Goal: Task Accomplishment & Management: Manage account settings

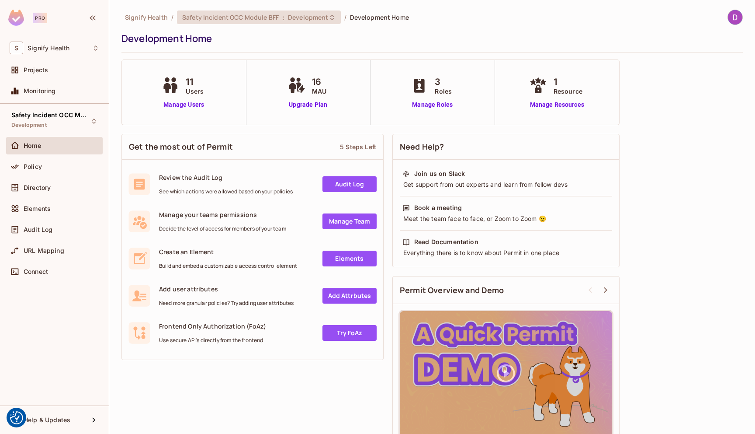
click at [229, 17] on span "Safety Incident OCC Module BFF" at bounding box center [230, 17] width 97 height 8
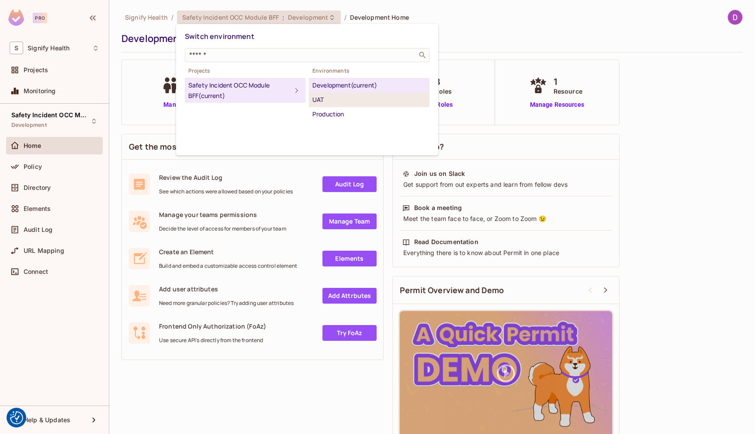
click at [328, 98] on div "UAT" at bounding box center [370, 99] width 114 height 10
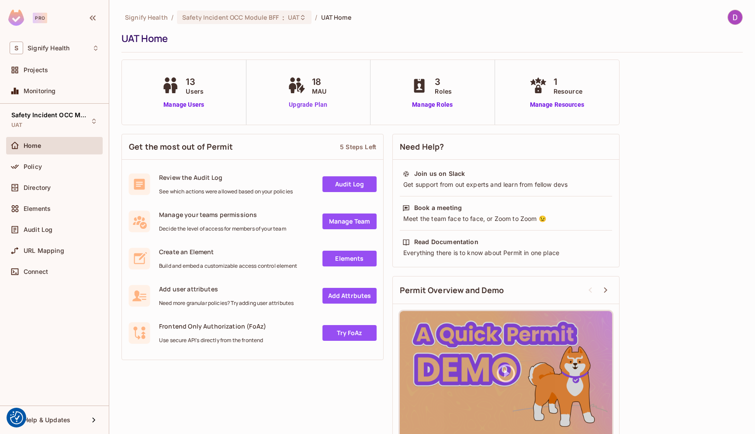
drag, startPoint x: 305, startPoint y: 100, endPoint x: 462, endPoint y: 66, distance: 161.0
click at [209, 15] on span "Safety Incident OCC Module BFF" at bounding box center [230, 17] width 97 height 8
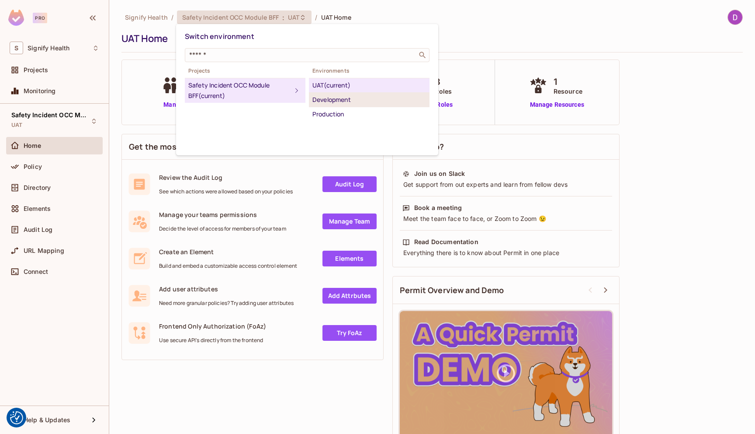
click at [325, 102] on div "Development" at bounding box center [370, 99] width 114 height 10
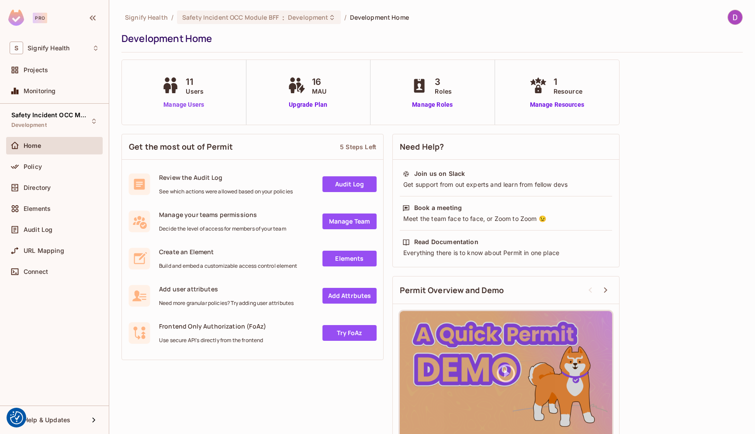
click at [187, 101] on link "Manage Users" at bounding box center [184, 104] width 49 height 9
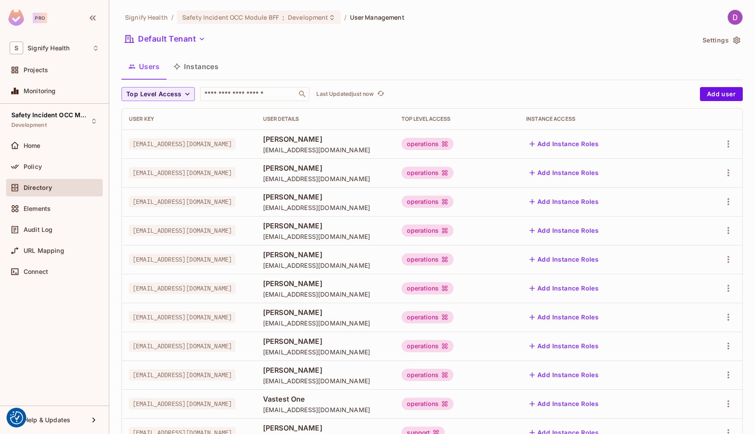
click at [220, 27] on div "Signify Health / Safety Incident OCC Module BFF : Development / User Management…" at bounding box center [433, 246] width 622 height 473
click at [233, 16] on span "Safety Incident OCC Module BFF" at bounding box center [230, 17] width 97 height 8
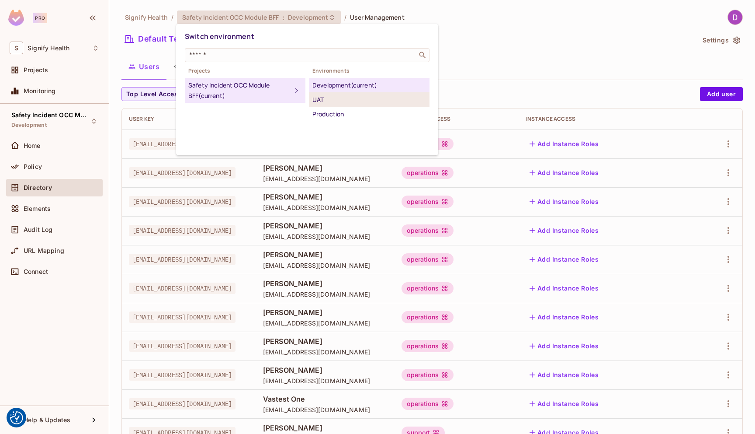
click at [326, 102] on div "UAT" at bounding box center [370, 99] width 114 height 10
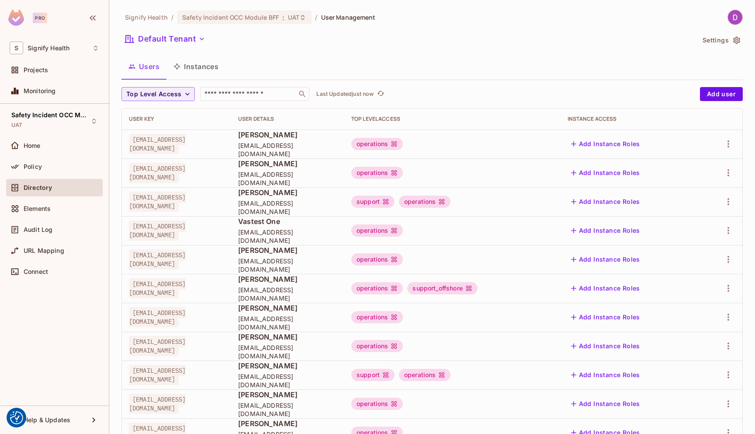
scroll to position [119, 0]
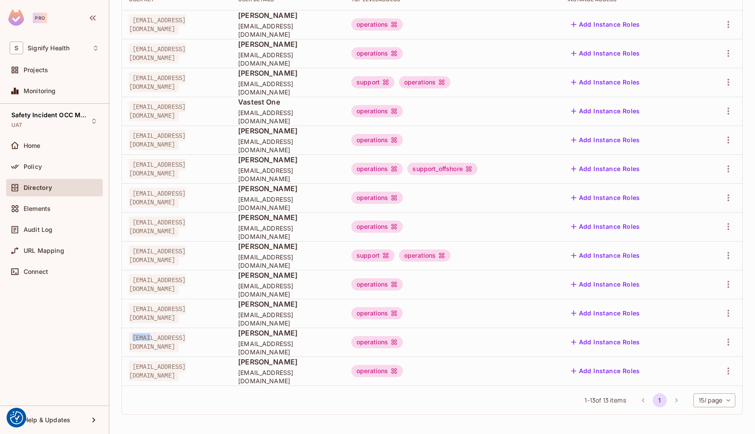
drag, startPoint x: 250, startPoint y: 344, endPoint x: 130, endPoint y: 340, distance: 119.9
click at [130, 340] on span "stuart.Jones2@signifyhealth.com" at bounding box center [157, 342] width 57 height 20
click at [184, 344] on span "stuart.Jones2@signifyhealth.com" at bounding box center [157, 342] width 57 height 20
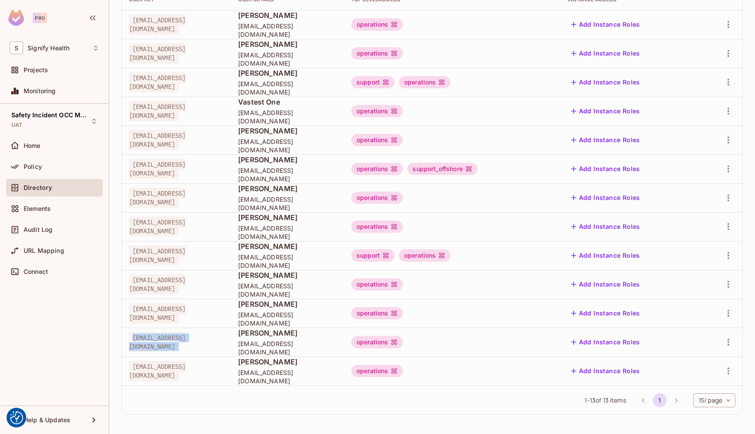
copy span "stuart.Jones2@signifyhealth.com"
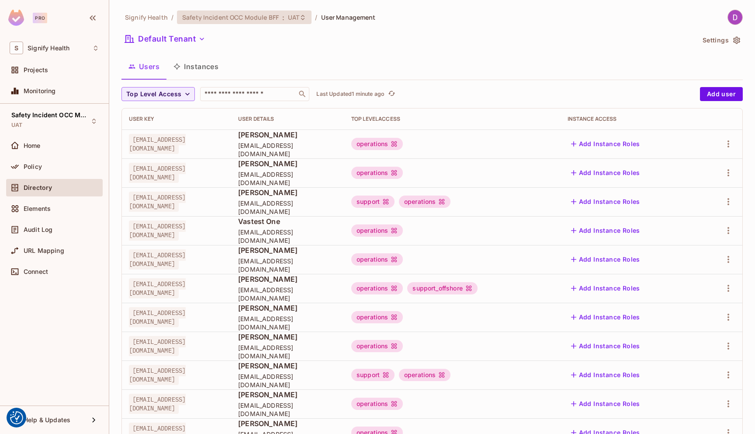
click at [257, 21] on span "Safety Incident OCC Module BFF" at bounding box center [230, 17] width 97 height 8
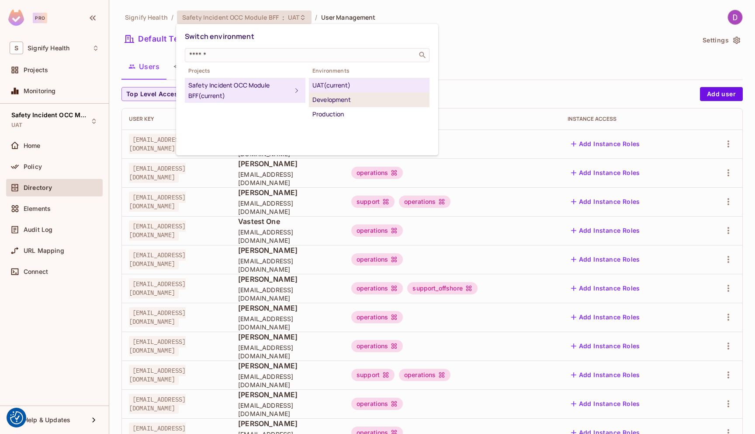
click at [330, 103] on div "Development" at bounding box center [370, 99] width 114 height 10
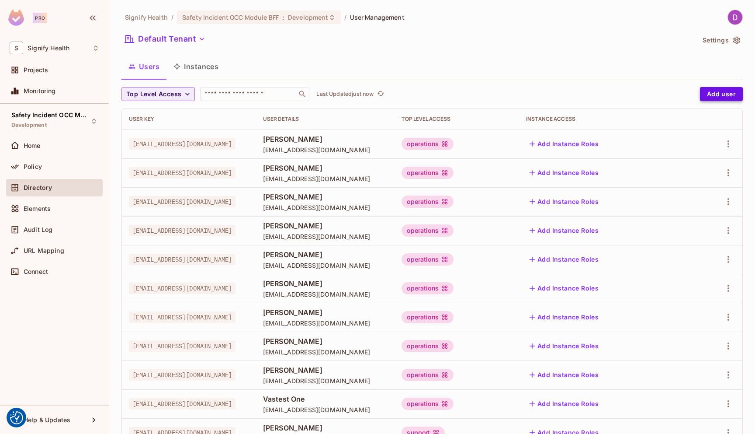
click at [704, 94] on button "Add user" at bounding box center [721, 94] width 43 height 14
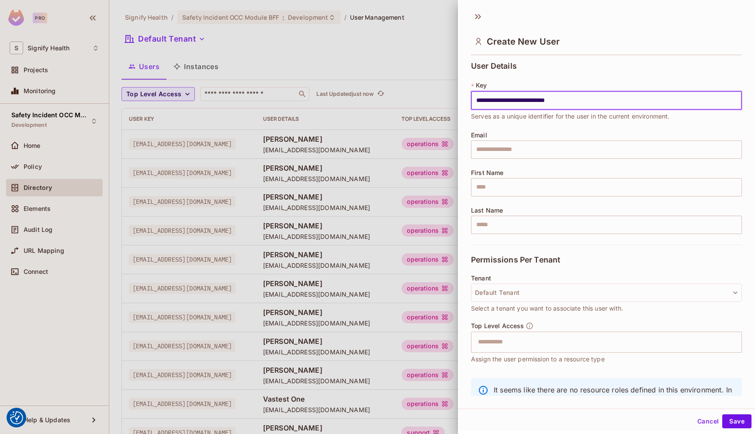
type input "**********"
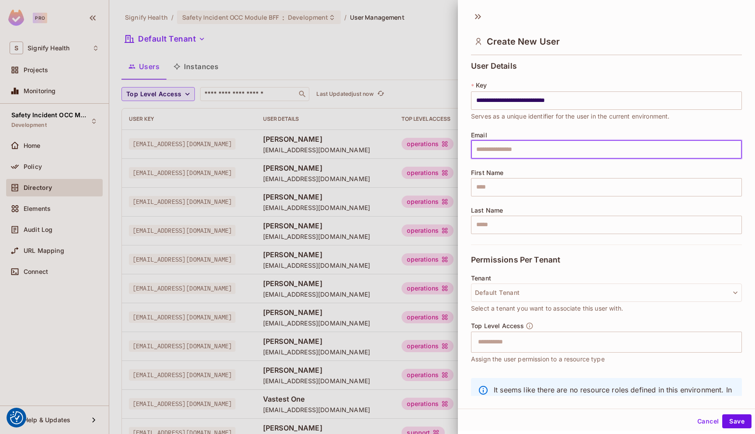
paste input "**********"
type input "**********"
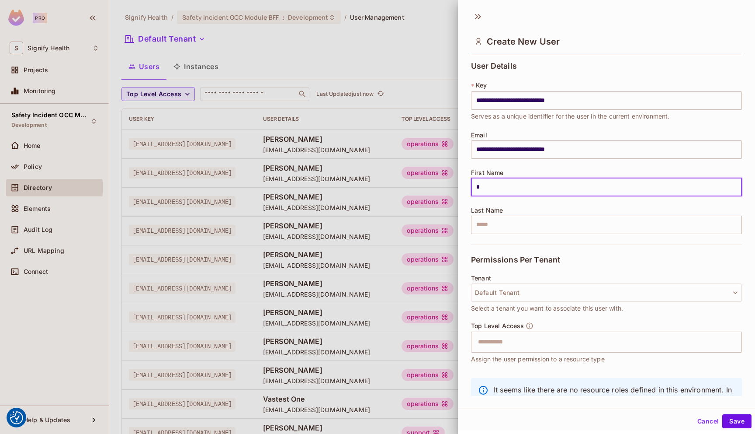
type input "******"
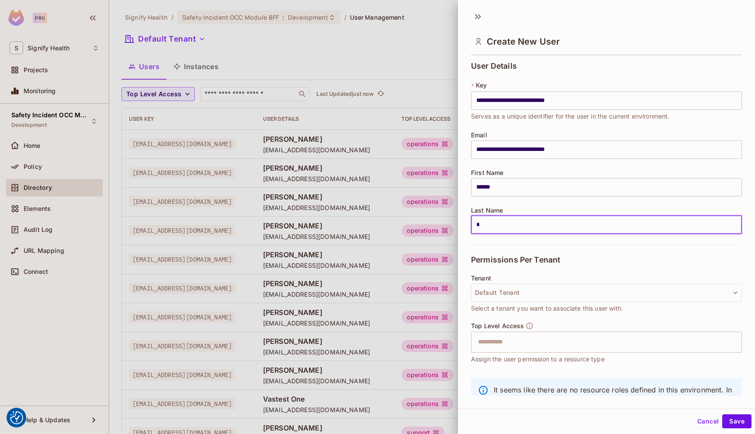
type input "*****"
click at [504, 295] on button "Default Tenant" at bounding box center [606, 292] width 271 height 18
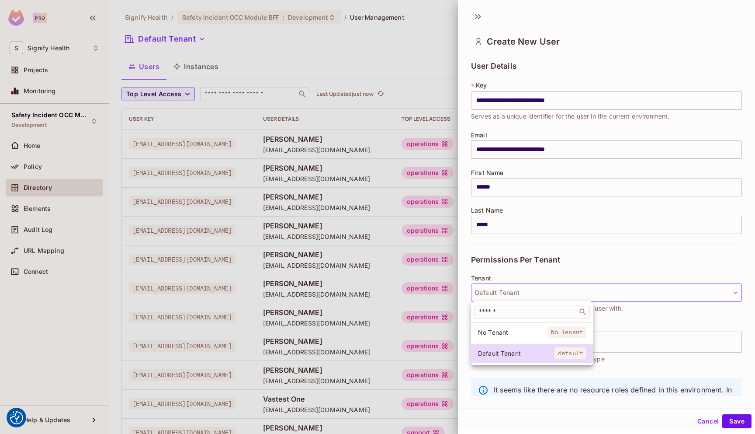
click at [504, 295] on div at bounding box center [377, 217] width 755 height 434
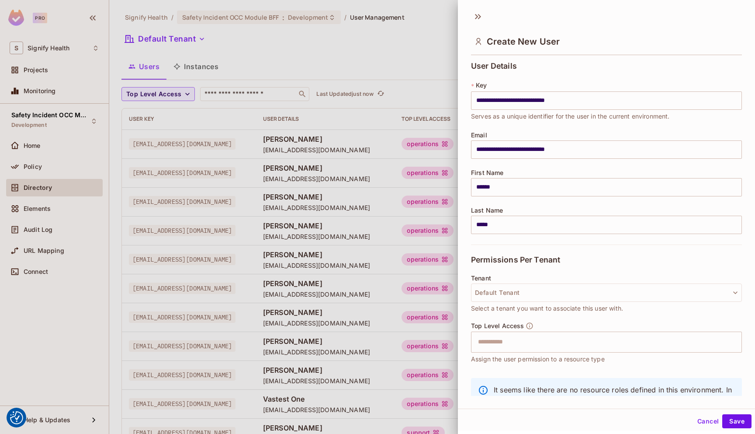
scroll to position [39, 0]
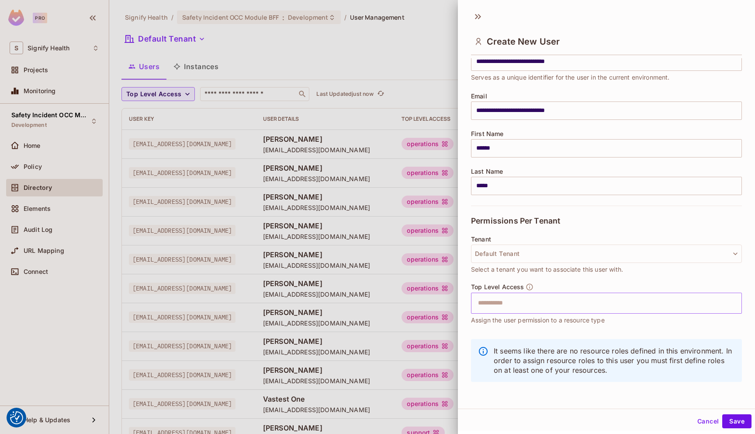
click at [504, 303] on input "text" at bounding box center [599, 302] width 252 height 17
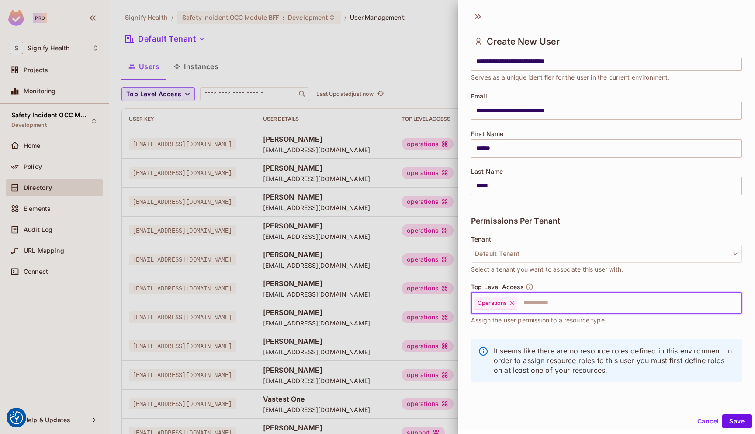
click at [414, 53] on div at bounding box center [377, 217] width 755 height 434
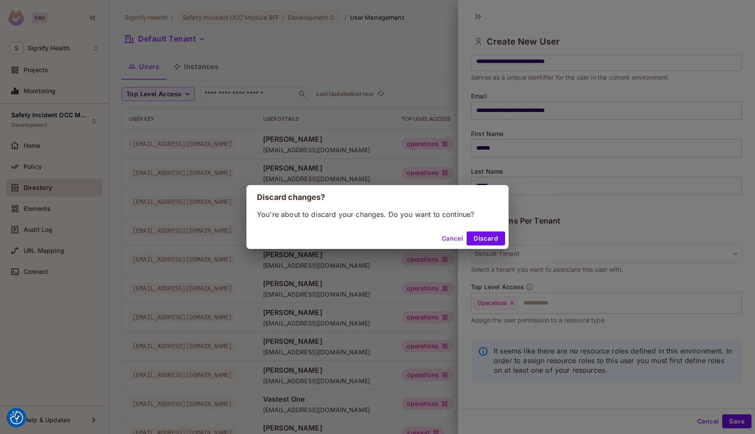
click at [453, 239] on button "Cancel" at bounding box center [452, 238] width 28 height 14
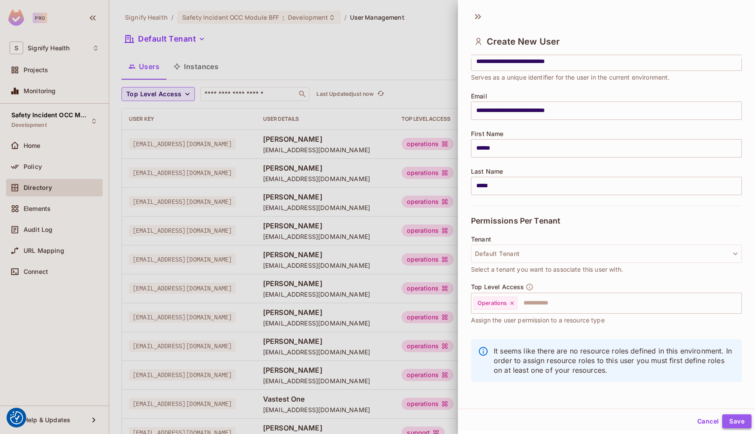
click at [735, 423] on button "Save" at bounding box center [737, 421] width 29 height 14
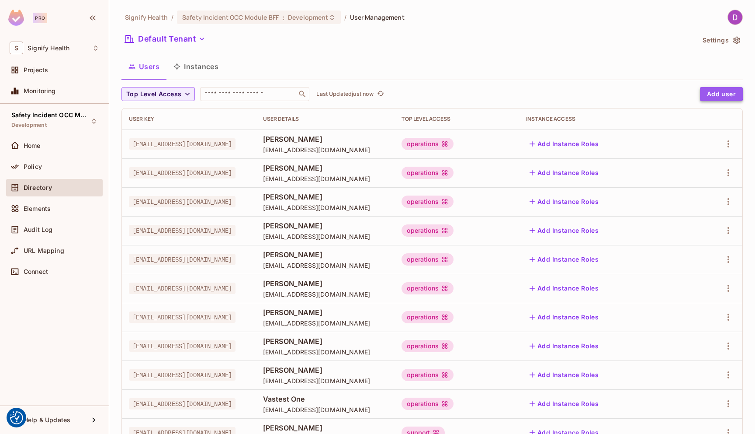
click at [709, 94] on button "Add user" at bounding box center [721, 94] width 43 height 14
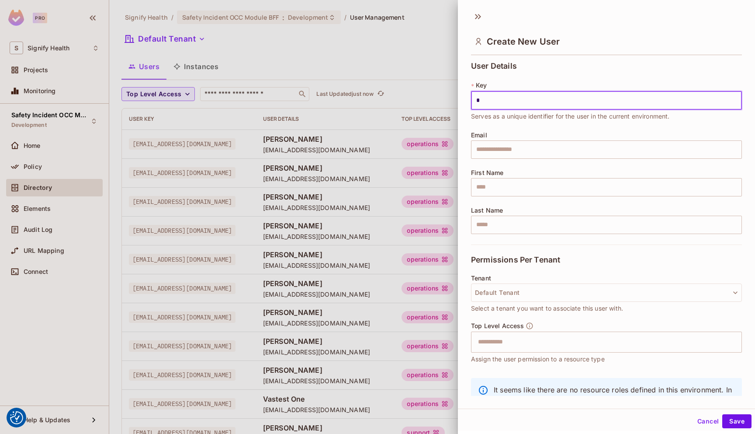
type input "*"
click at [222, 18] on div at bounding box center [377, 217] width 755 height 434
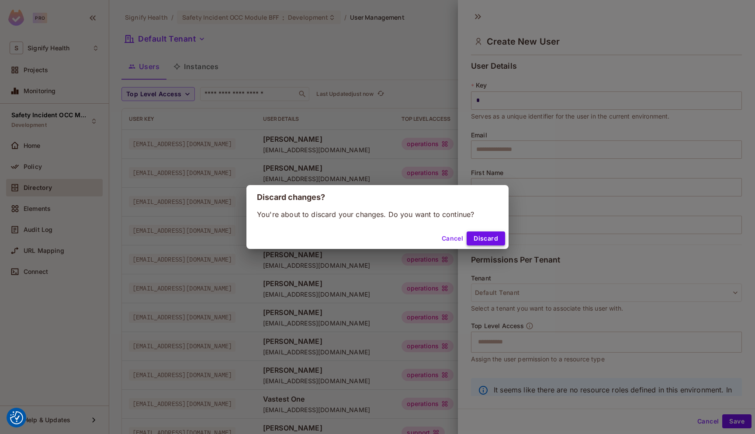
click at [478, 238] on button "Discard" at bounding box center [486, 238] width 38 height 14
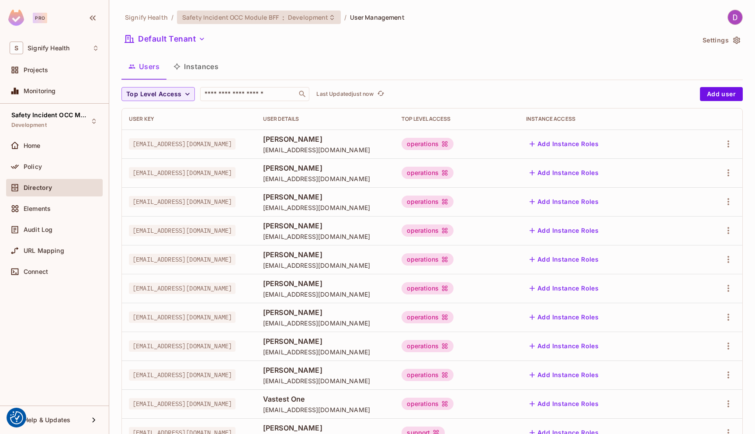
click at [199, 20] on span "Safety Incident OCC Module BFF" at bounding box center [230, 17] width 97 height 8
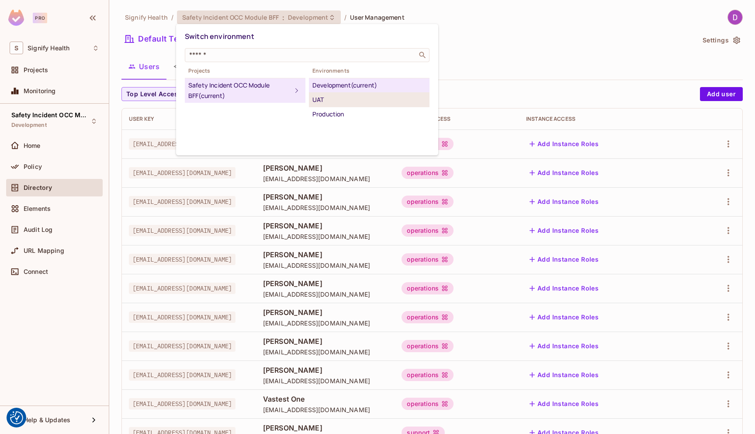
click at [330, 100] on div "UAT" at bounding box center [370, 99] width 114 height 10
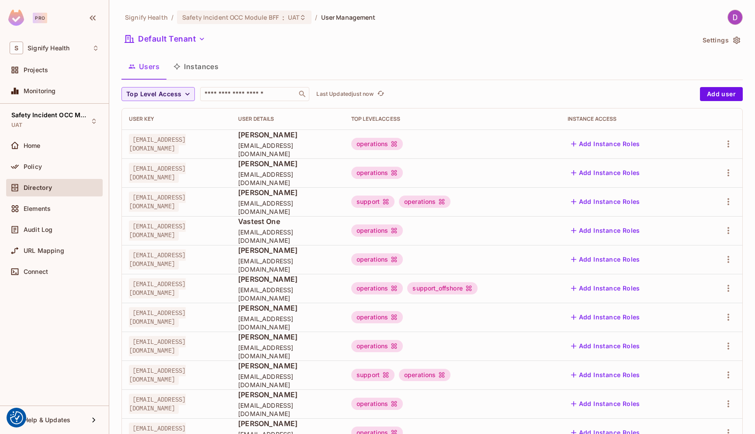
scroll to position [119, 0]
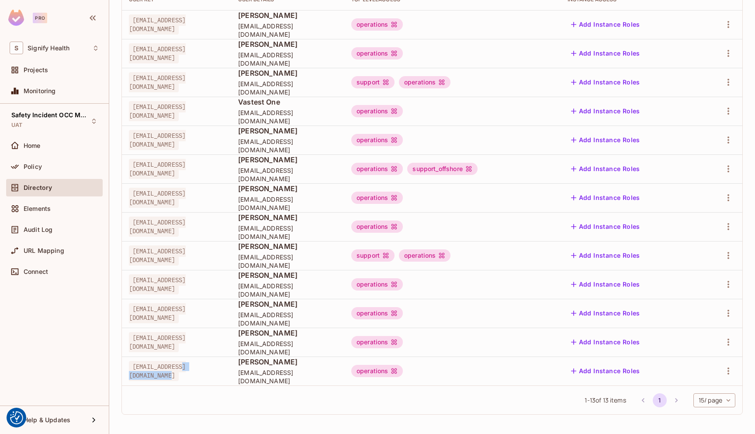
click at [186, 372] on span "Stuart.Jones2@signifyhealth.com" at bounding box center [157, 371] width 57 height 20
click at [44, 72] on span "Projects" at bounding box center [36, 69] width 24 height 7
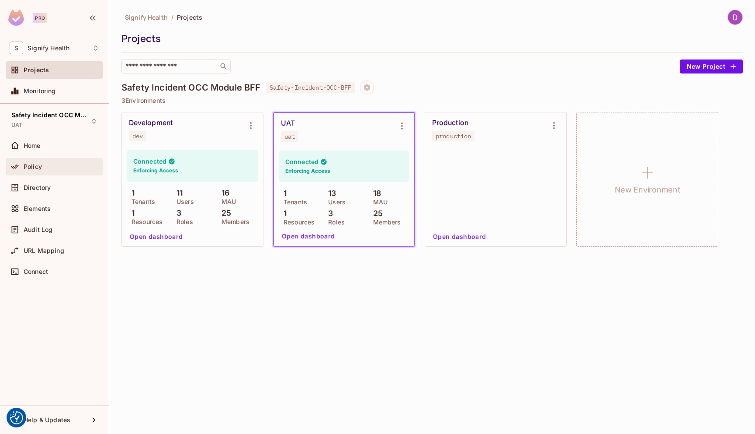
click at [41, 164] on span "Policy" at bounding box center [33, 166] width 18 height 7
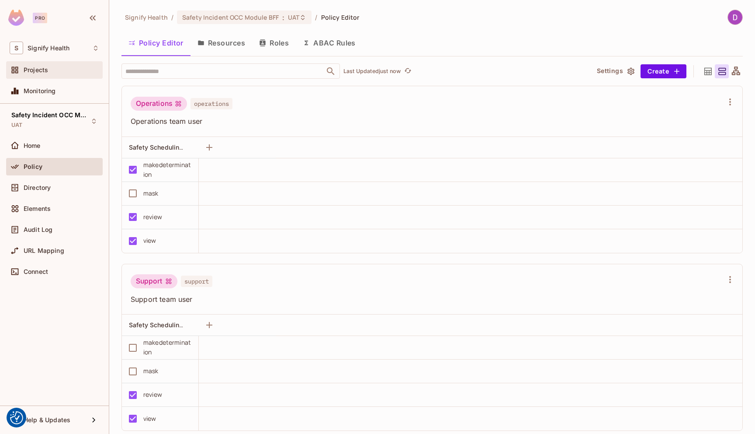
click at [51, 72] on div "Projects" at bounding box center [62, 69] width 76 height 7
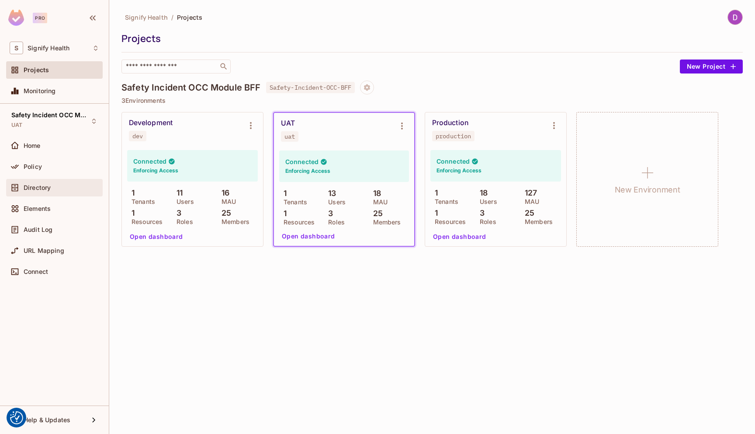
click at [43, 186] on span "Directory" at bounding box center [37, 187] width 27 height 7
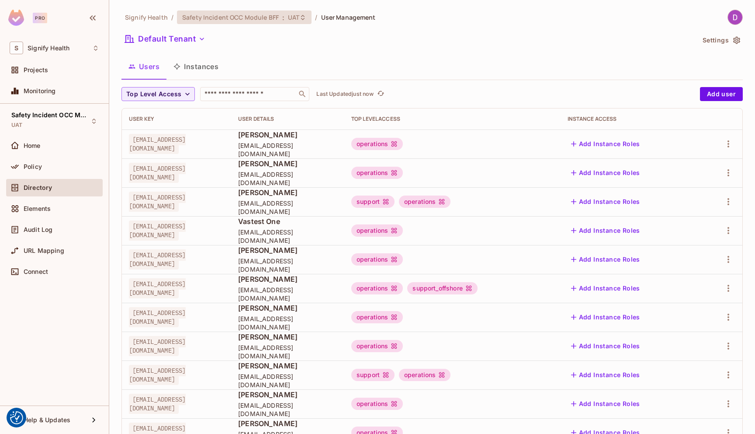
click at [226, 16] on span "Safety Incident OCC Module BFF" at bounding box center [230, 17] width 97 height 8
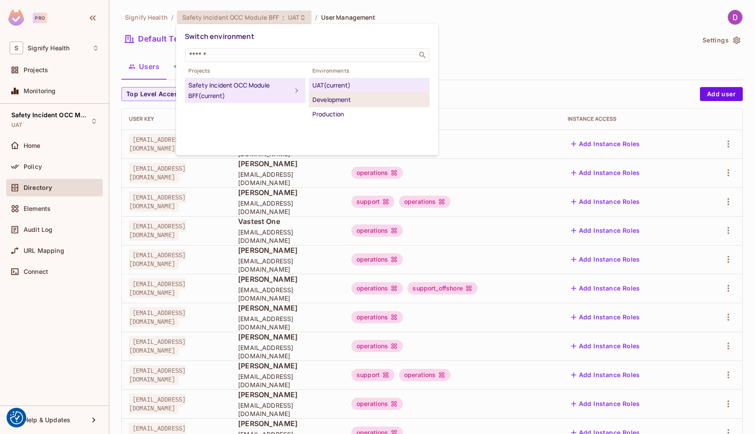
click at [327, 99] on div "Development" at bounding box center [370, 99] width 114 height 10
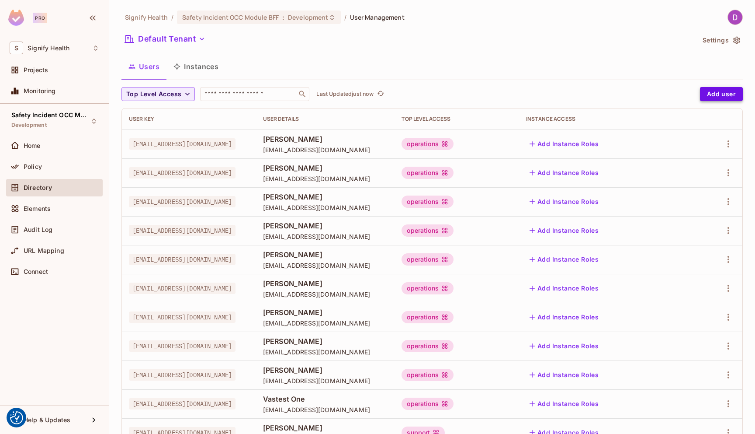
click at [721, 87] on button "Add user" at bounding box center [721, 94] width 43 height 14
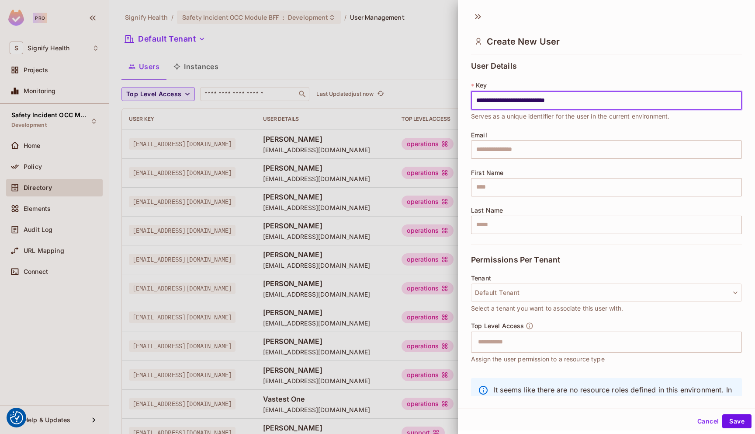
type input "**********"
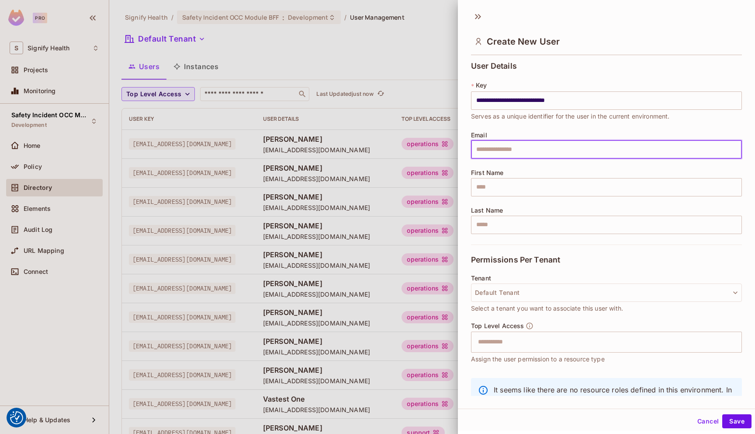
paste input "**********"
type input "**********"
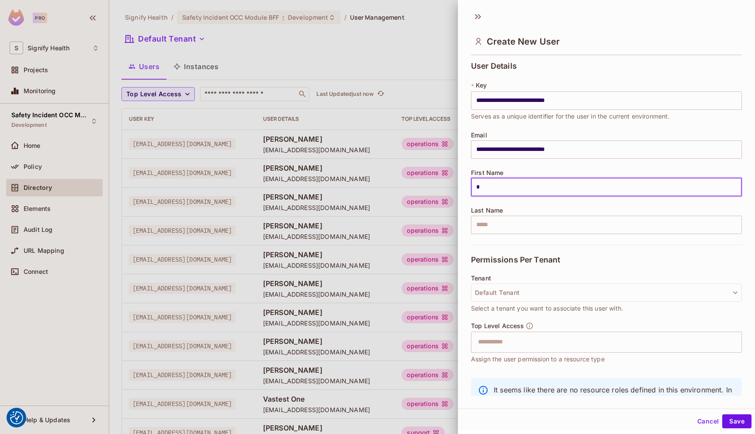
type input "******"
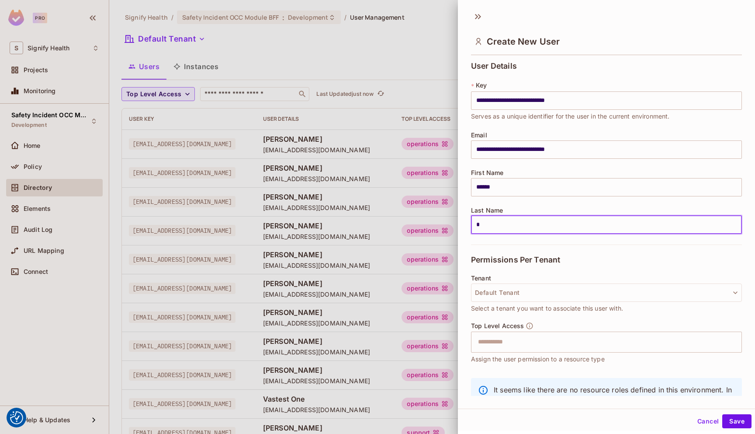
type input "*****"
click at [549, 338] on input "text" at bounding box center [599, 341] width 252 height 17
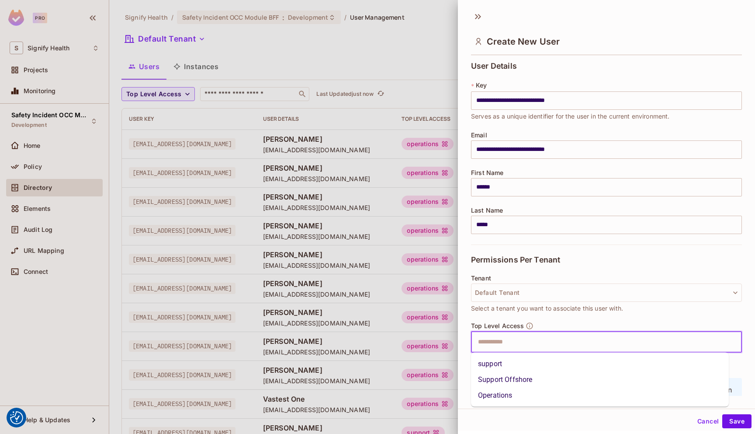
click at [512, 389] on li "Operations" at bounding box center [600, 395] width 258 height 16
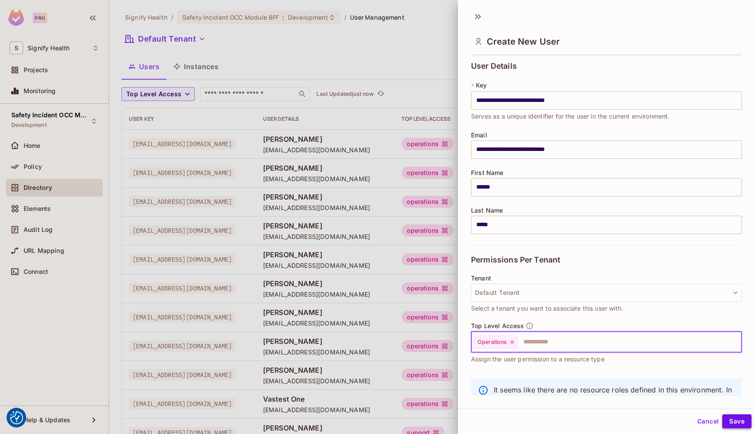
click at [723, 418] on button "Save" at bounding box center [737, 421] width 29 height 14
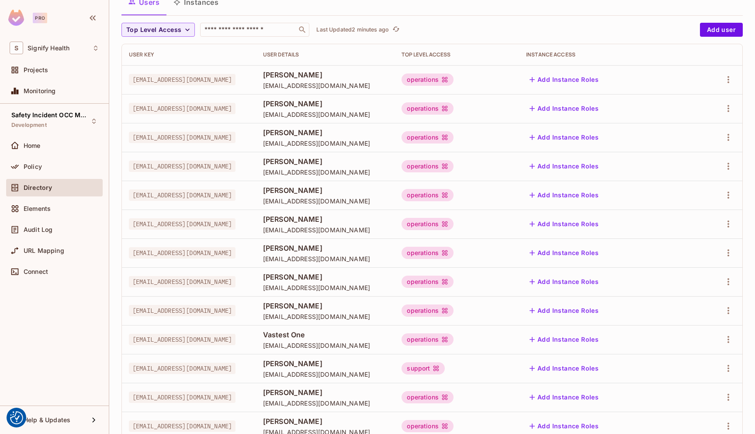
scroll to position [119, 0]
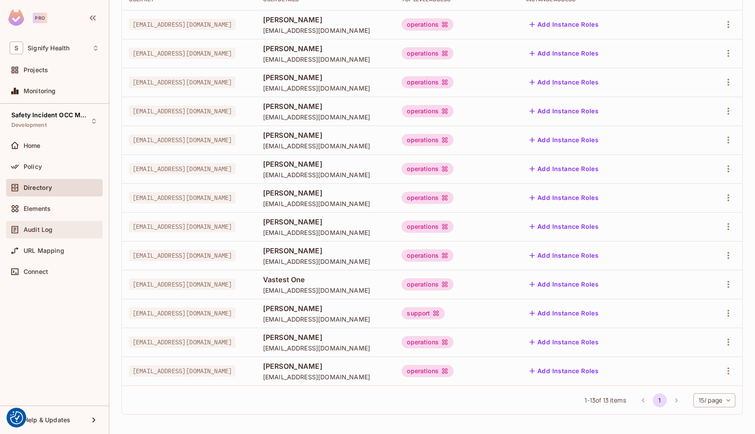
click at [46, 236] on div "Audit Log" at bounding box center [54, 229] width 97 height 17
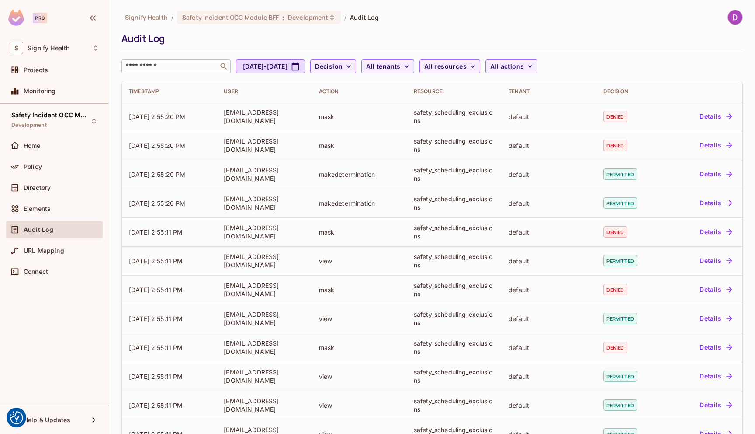
click at [184, 71] on div "​" at bounding box center [176, 66] width 109 height 14
paste input "**********"
type input "**********"
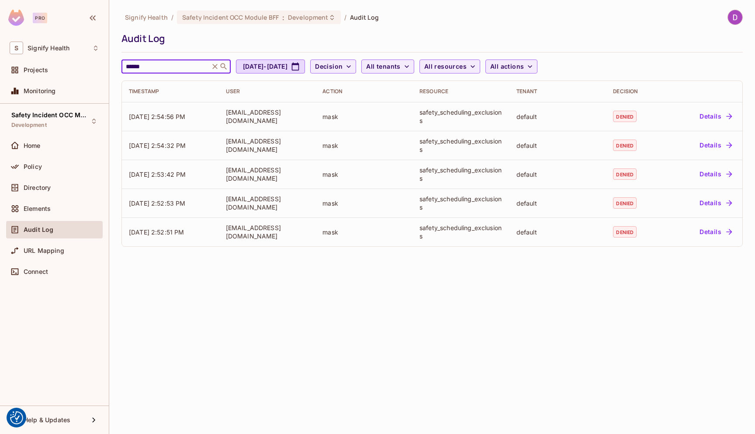
type input "******"
drag, startPoint x: 110, startPoint y: 66, endPoint x: 93, endPoint y: 66, distance: 17.5
click at [93, 66] on div "Pro S Signify Health Projects Monitoring Safety Incident OCC Module BFF Develop…" at bounding box center [377, 217] width 755 height 434
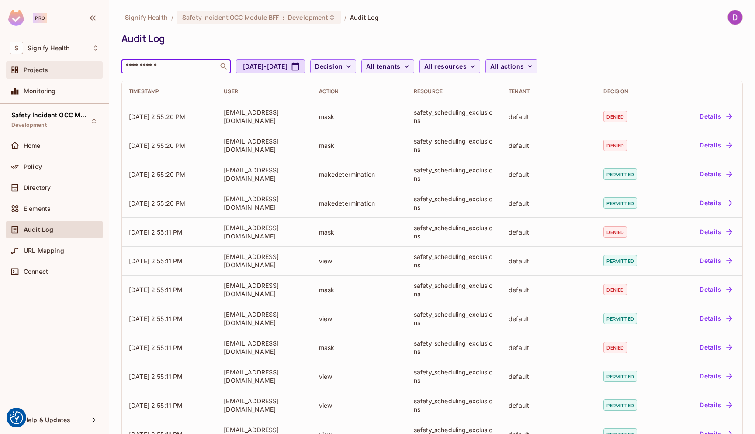
paste input "******"
type input "******"
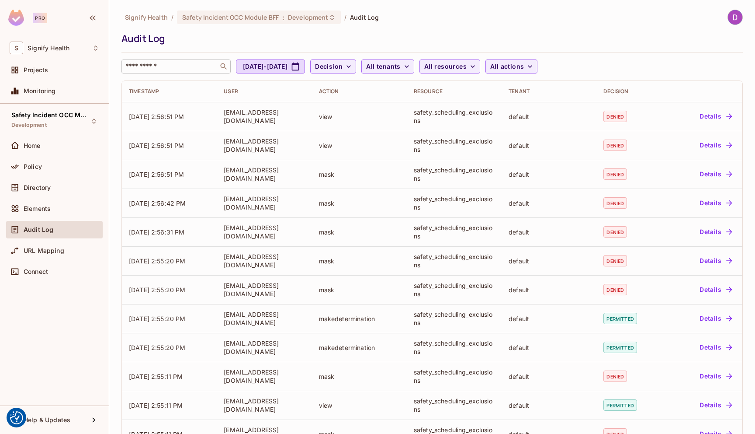
click at [137, 64] on input "text" at bounding box center [170, 66] width 92 height 9
paste input "******"
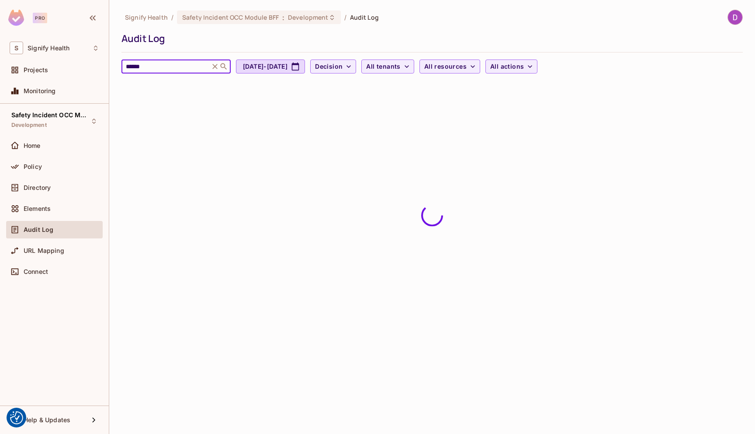
type input "******"
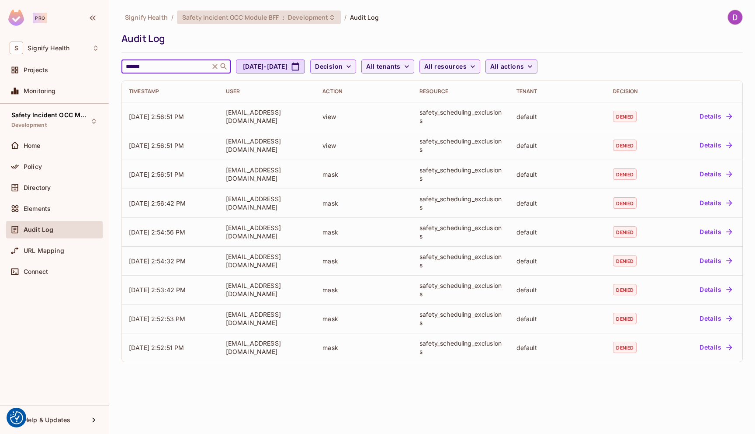
click at [207, 21] on span "Safety Incident OCC Module BFF" at bounding box center [230, 17] width 97 height 8
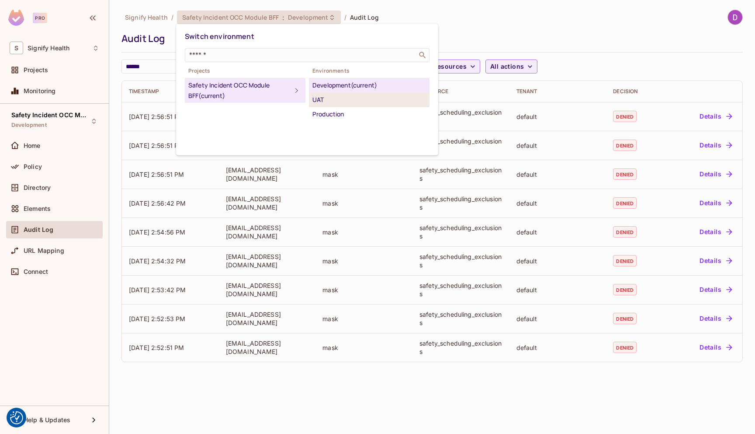
click at [323, 103] on div "UAT" at bounding box center [370, 99] width 114 height 10
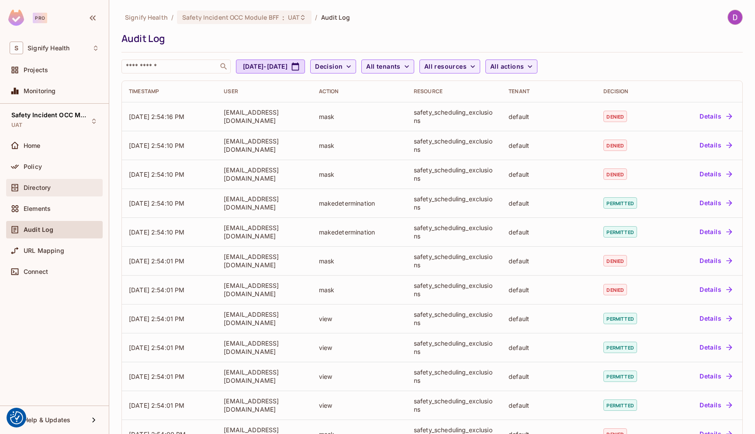
click at [33, 186] on span "Directory" at bounding box center [37, 187] width 27 height 7
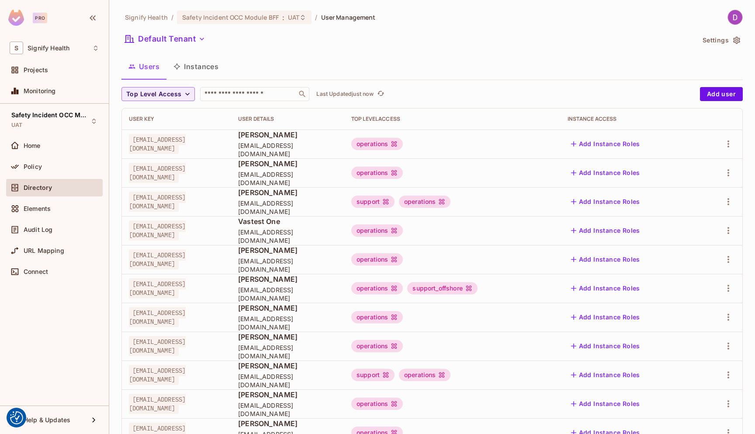
scroll to position [119, 0]
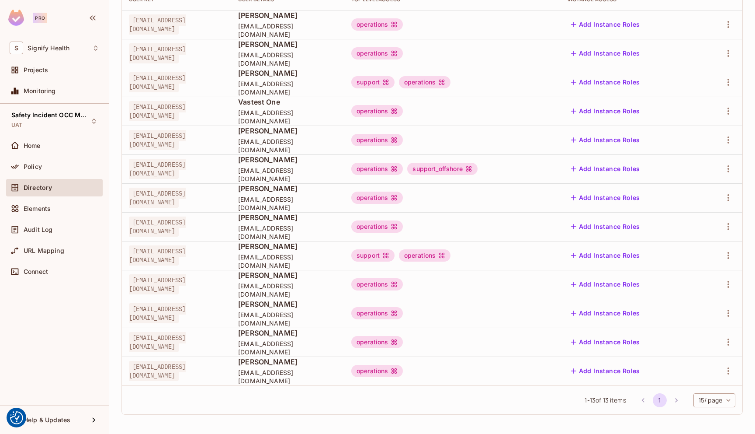
click at [186, 373] on span "Stuart.Jones2@signifyhealth.com" at bounding box center [157, 371] width 57 height 20
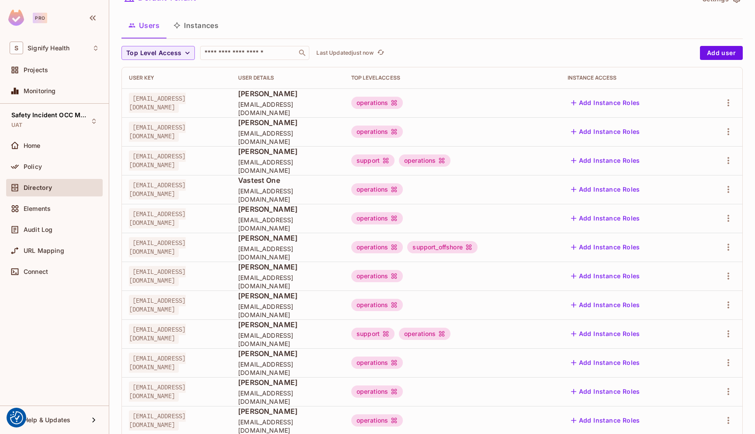
scroll to position [0, 0]
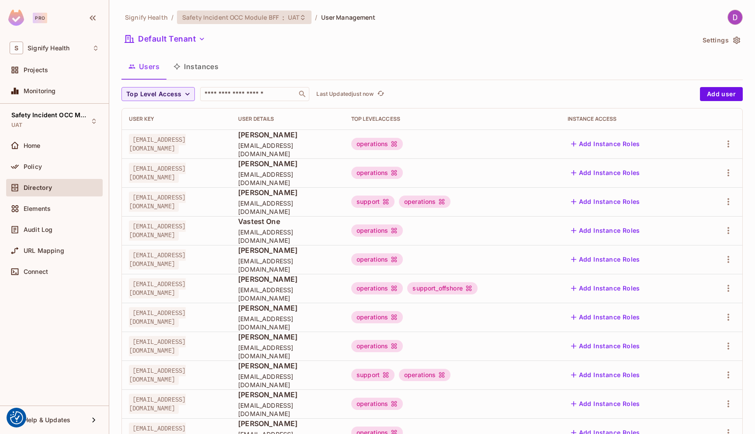
click at [230, 20] on span "Safety Incident OCC Module BFF" at bounding box center [230, 17] width 97 height 8
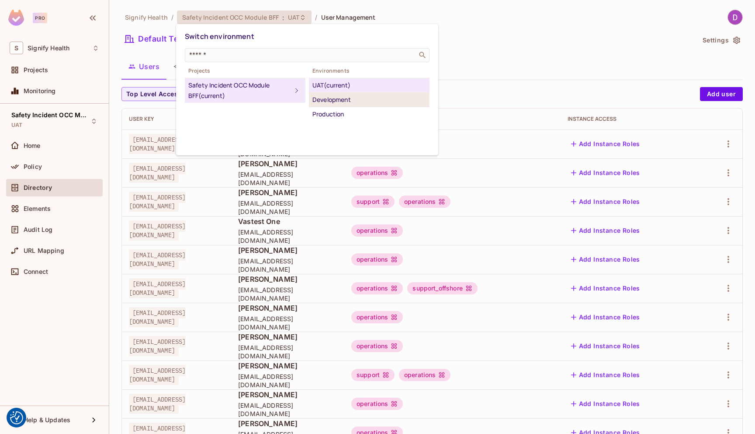
click at [320, 100] on div "Development" at bounding box center [370, 99] width 114 height 10
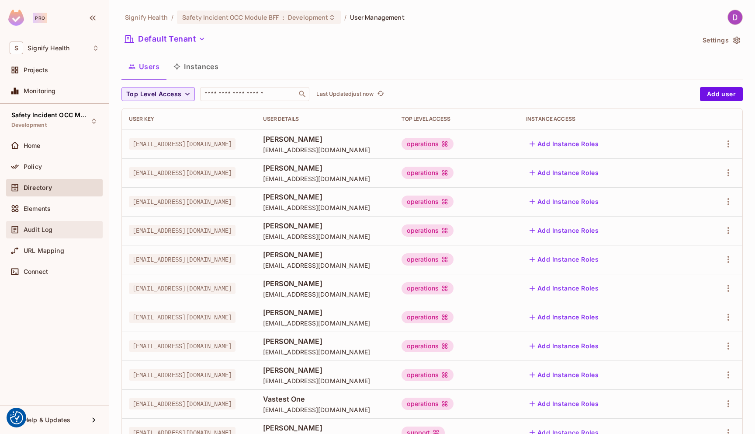
click at [39, 226] on span "Audit Log" at bounding box center [38, 229] width 29 height 7
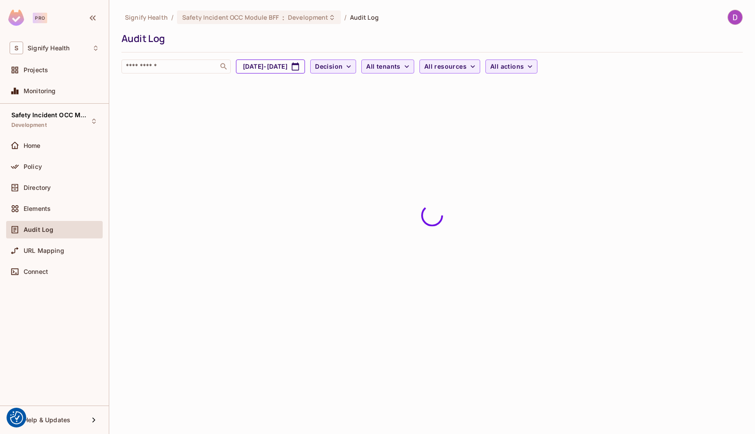
click at [297, 63] on button "Jul 13, 2025 - Aug 13, 2025" at bounding box center [270, 66] width 69 height 14
select select "*"
select select "****"
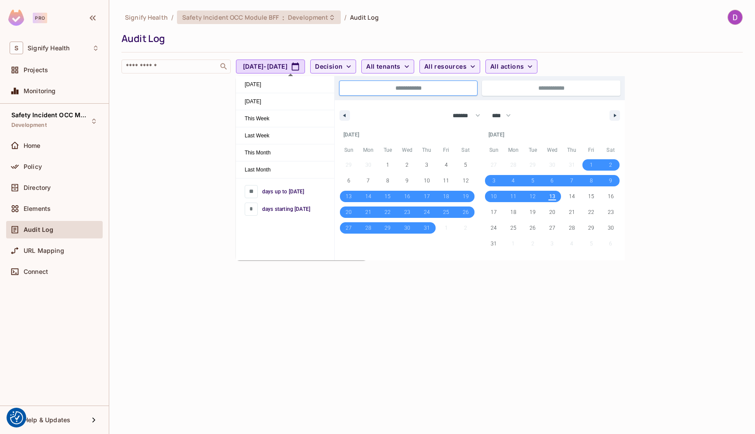
click at [319, 22] on div "Safety Incident OCC Module BFF : Development" at bounding box center [259, 17] width 164 height 14
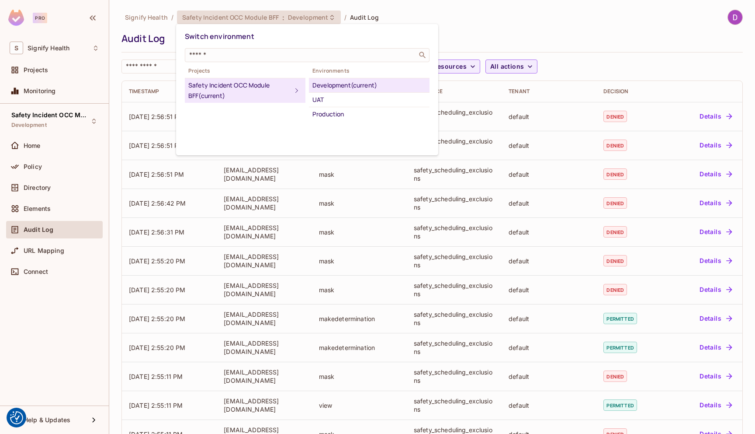
click at [142, 68] on div at bounding box center [377, 217] width 755 height 434
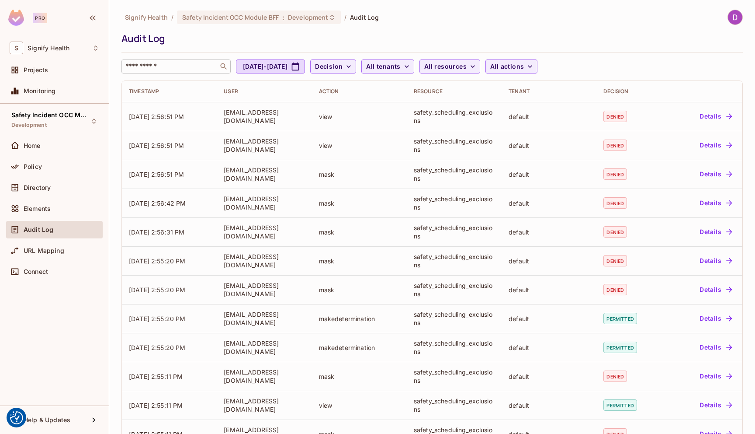
click at [152, 65] on input "text" at bounding box center [170, 66] width 92 height 9
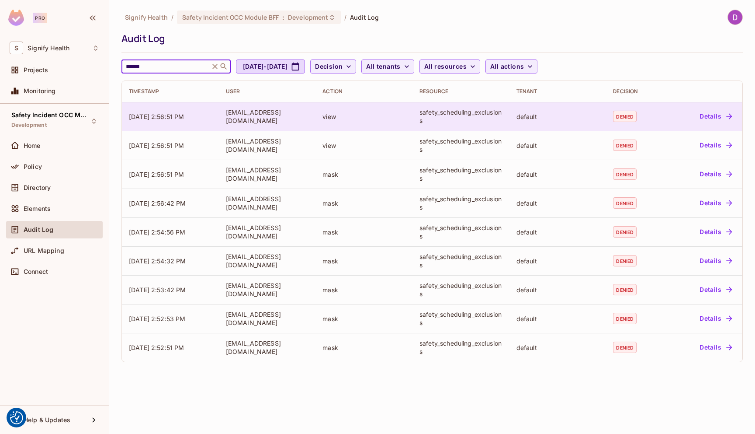
type input "******"
click at [704, 115] on button "Details" at bounding box center [715, 116] width 39 height 14
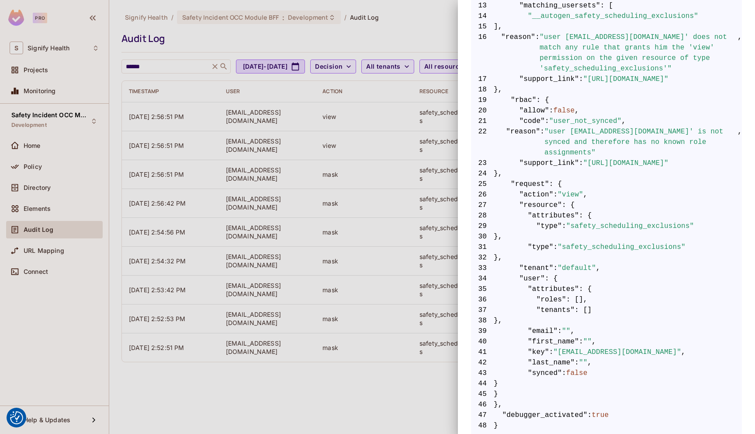
scroll to position [324, 0]
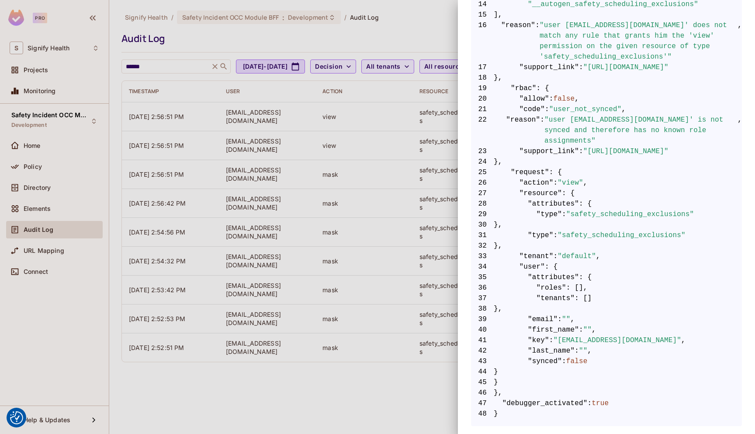
click at [209, 387] on div at bounding box center [377, 217] width 755 height 434
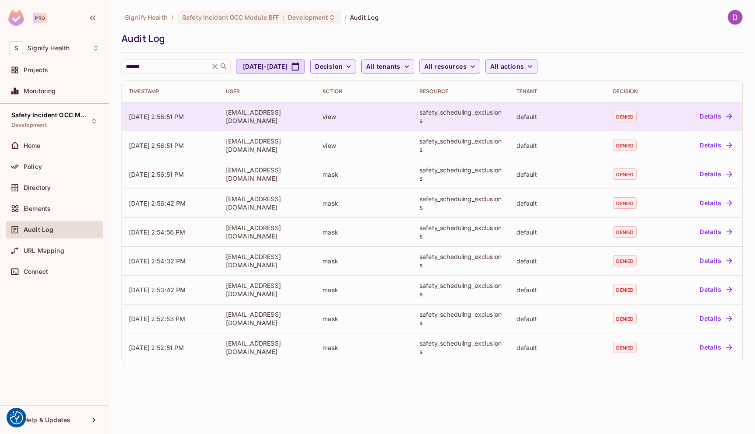
drag, startPoint x: 245, startPoint y: 122, endPoint x: 225, endPoint y: 112, distance: 22.3
click at [225, 112] on td "Stuart.Jones2@signifyhealth.com" at bounding box center [267, 116] width 97 height 29
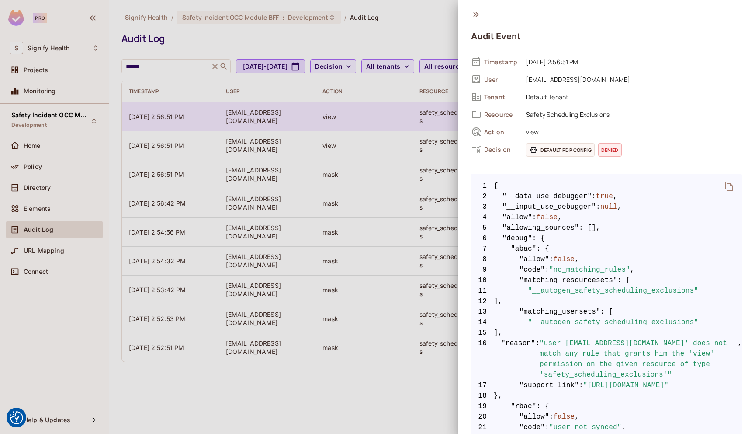
copy div "Stuart.Jones2@signifyhealth.com"
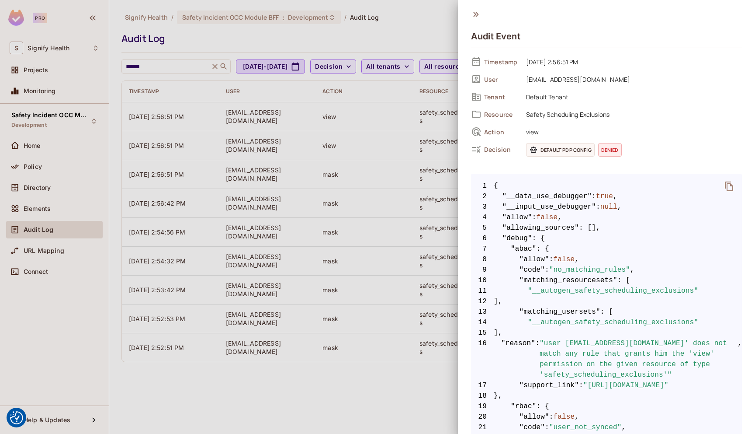
scroll to position [324, 0]
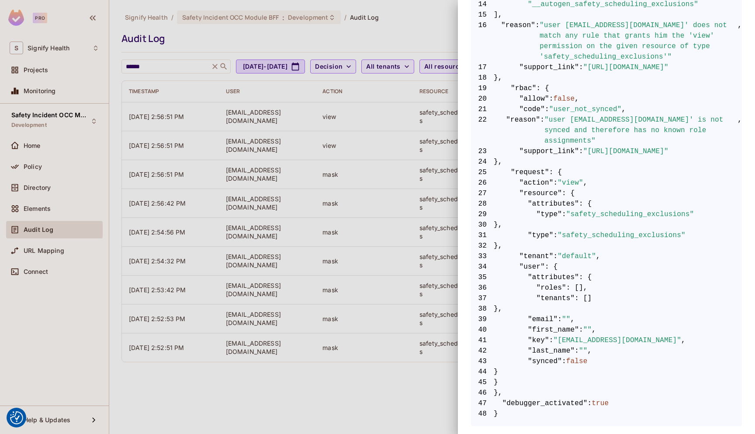
click at [310, 90] on div at bounding box center [377, 217] width 755 height 434
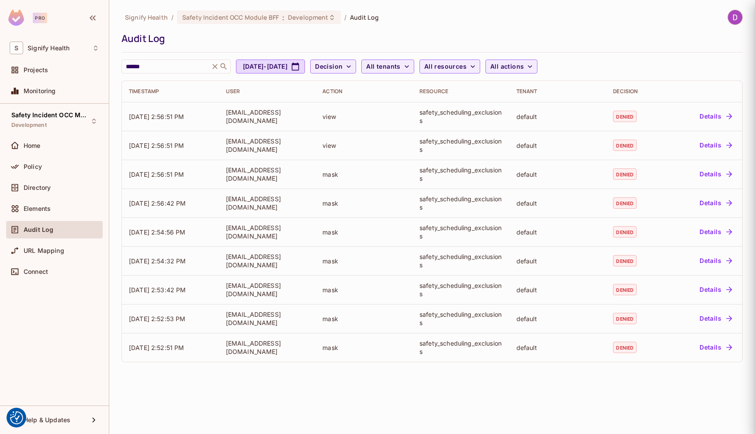
scroll to position [0, 0]
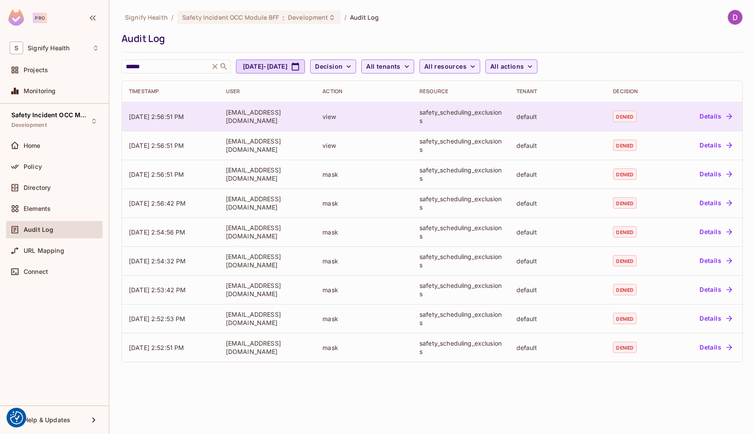
click at [708, 116] on button "Details" at bounding box center [715, 116] width 39 height 14
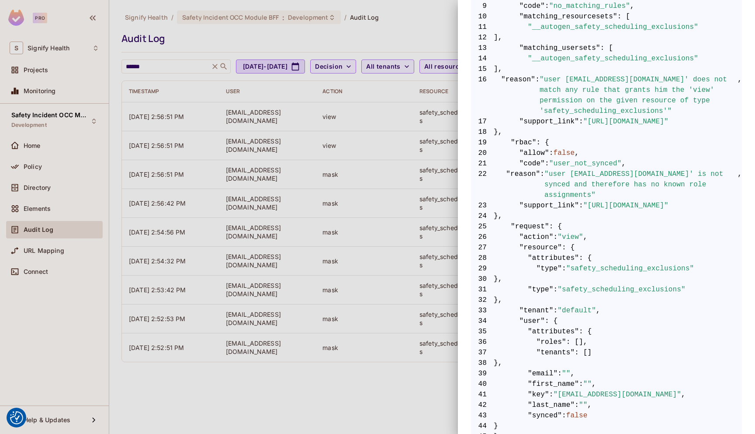
scroll to position [263, 0]
click at [239, 38] on div at bounding box center [377, 217] width 755 height 434
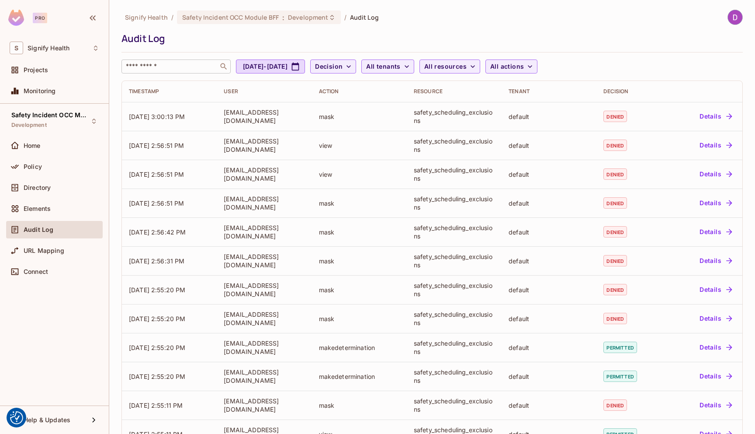
click at [145, 65] on input "text" at bounding box center [170, 66] width 92 height 9
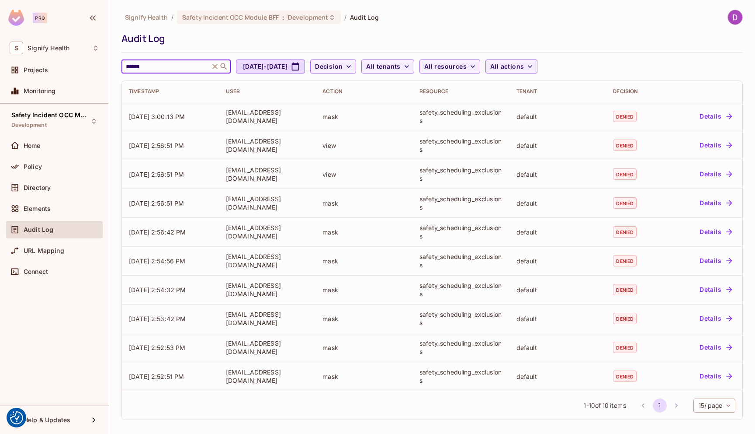
type input "******"
click at [707, 409] on body "We use cookies to enhance your browsing experience, serve personalized ads or c…" at bounding box center [377, 217] width 755 height 434
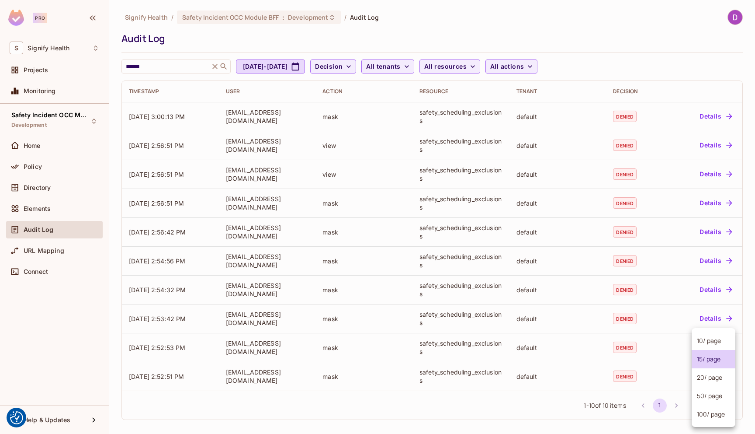
click at [707, 418] on li "100 / page" at bounding box center [714, 414] width 44 height 18
click at [524, 66] on span "All actions" at bounding box center [507, 66] width 34 height 11
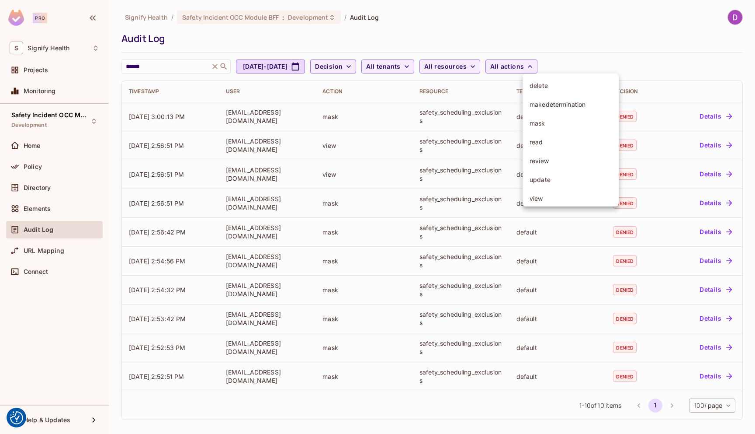
scroll to position [49, 0]
click at [646, 49] on div at bounding box center [377, 217] width 755 height 434
click at [145, 63] on input "******" at bounding box center [165, 66] width 83 height 9
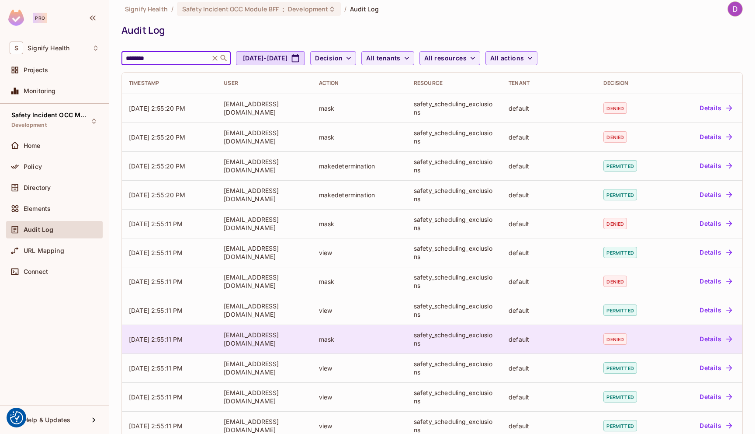
scroll to position [0, 0]
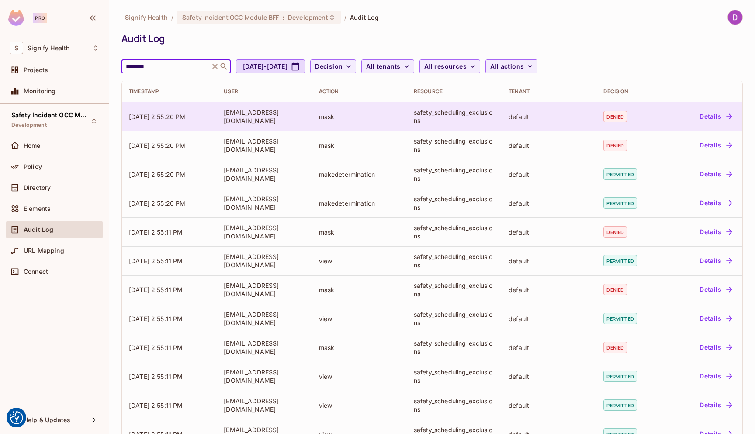
type input "********"
click at [710, 115] on button "Details" at bounding box center [715, 116] width 39 height 14
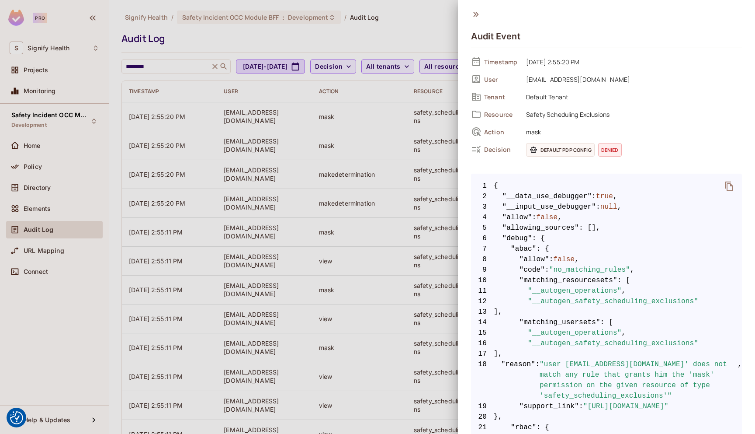
click at [392, 105] on div at bounding box center [377, 217] width 755 height 434
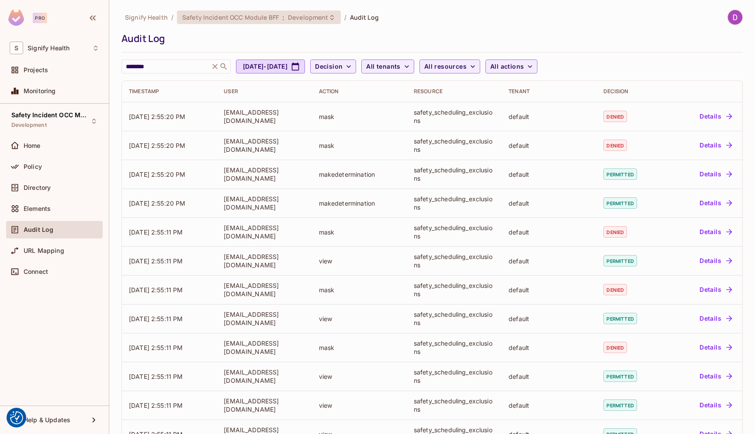
click at [231, 14] on span "Safety Incident OCC Module BFF" at bounding box center [230, 17] width 97 height 8
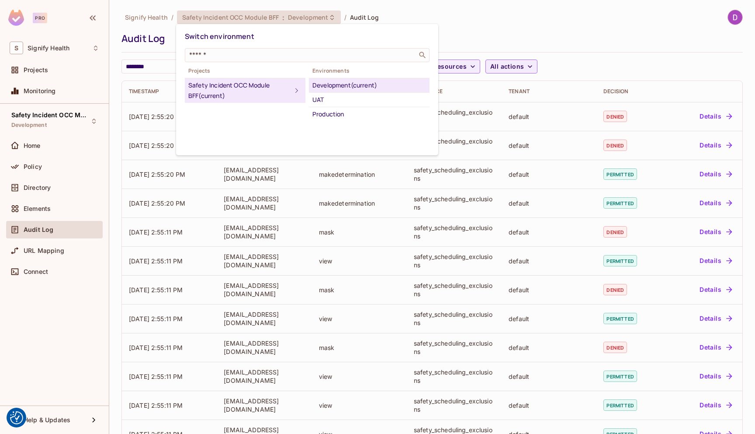
click at [336, 79] on li "Development (current)" at bounding box center [369, 85] width 121 height 14
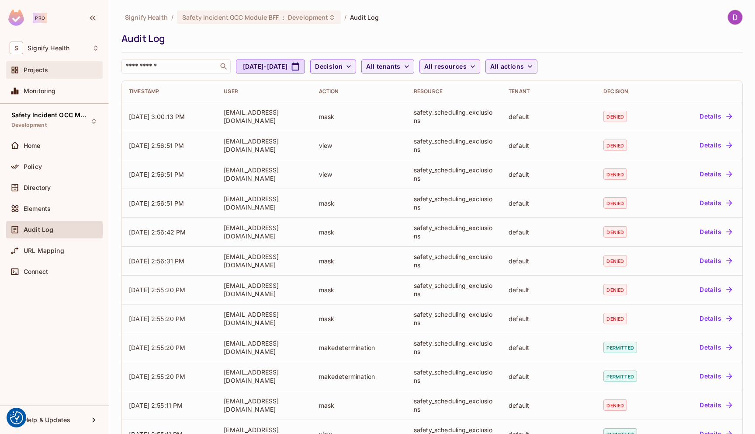
click at [35, 71] on span "Projects" at bounding box center [36, 69] width 24 height 7
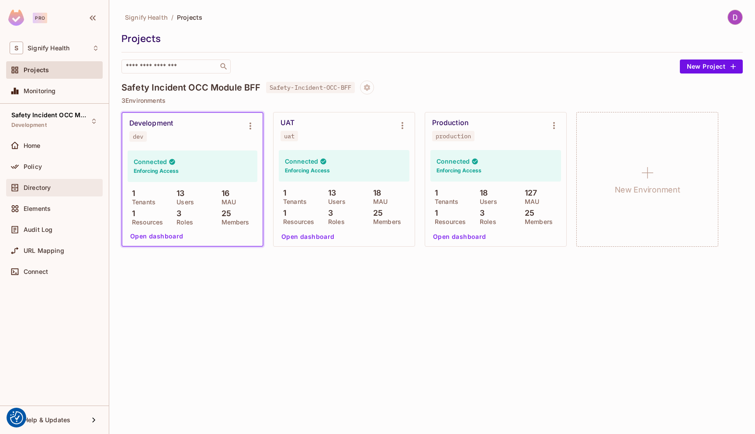
click at [38, 181] on div "Directory" at bounding box center [54, 187] width 97 height 17
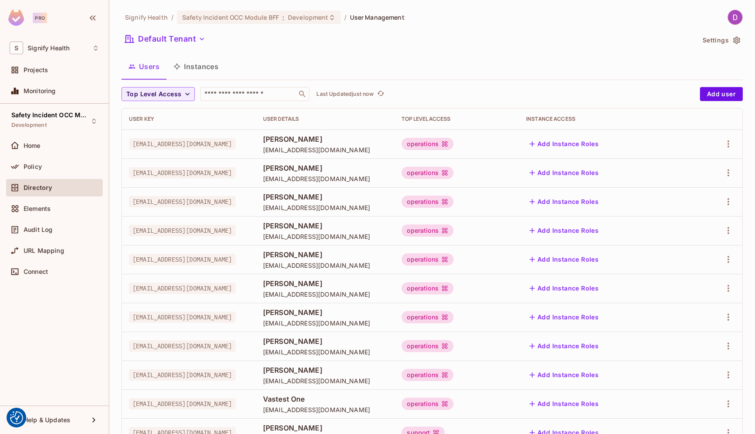
scroll to position [119, 0]
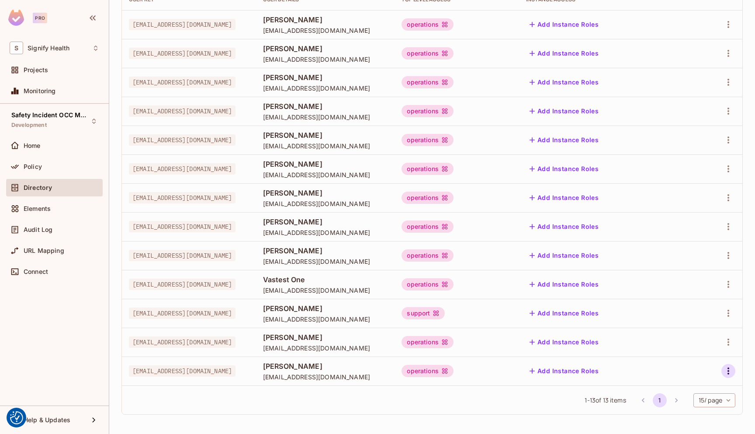
click at [723, 372] on icon "button" at bounding box center [728, 370] width 10 height 10
click at [690, 417] on div "Delete User" at bounding box center [687, 413] width 35 height 9
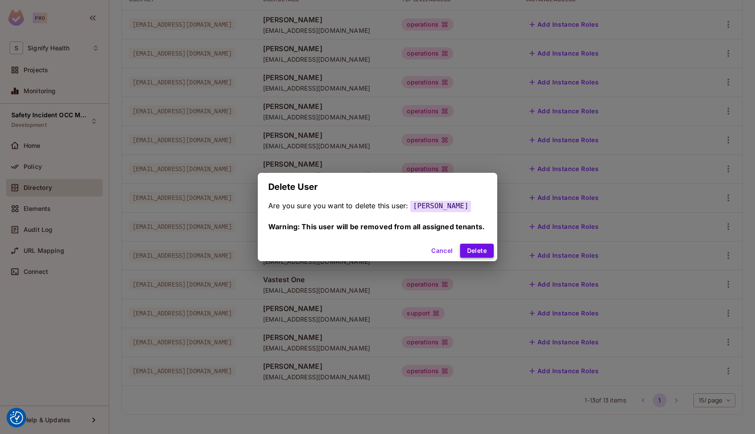
click at [471, 250] on button "Delete" at bounding box center [477, 250] width 34 height 14
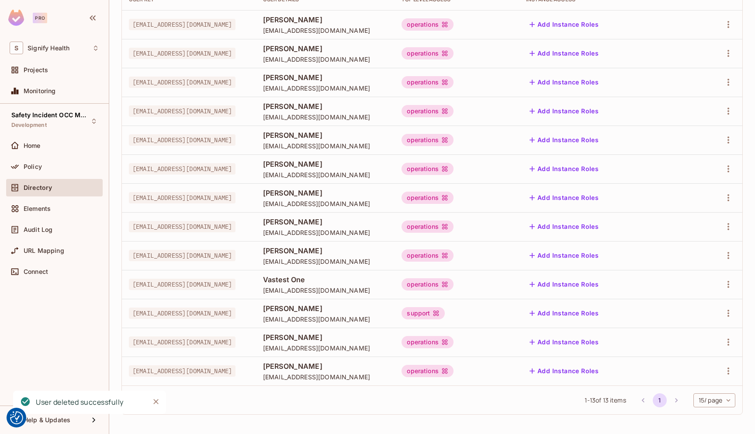
scroll to position [90, 0]
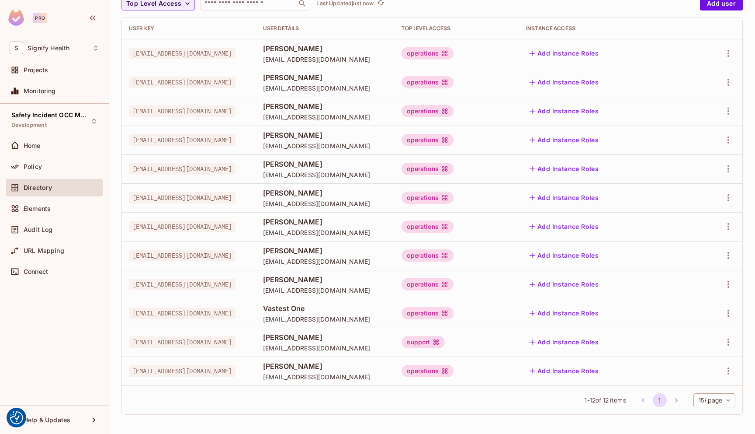
click at [135, 372] on span "stuart.Jones2@signifyhealth.com" at bounding box center [182, 370] width 107 height 11
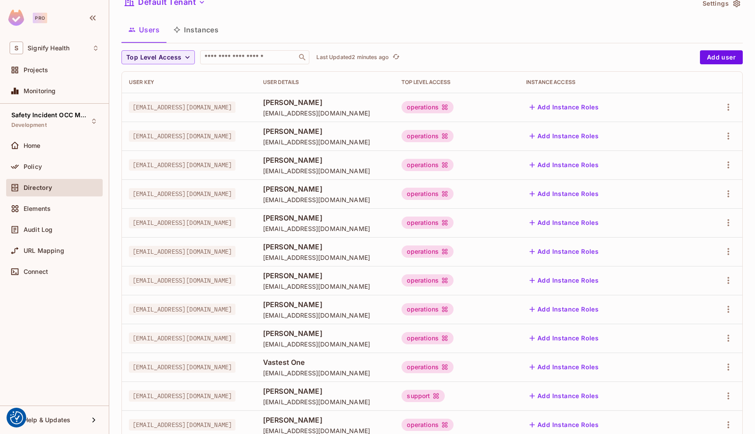
scroll to position [0, 0]
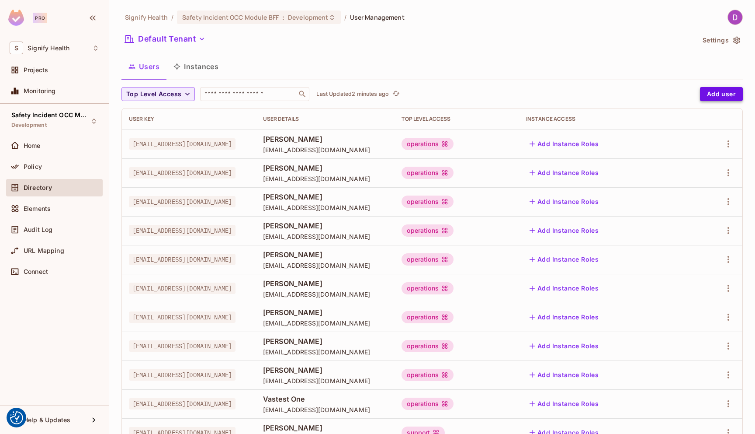
click at [722, 94] on button "Add user" at bounding box center [721, 94] width 43 height 14
click at [705, 94] on button "Add user" at bounding box center [721, 94] width 43 height 14
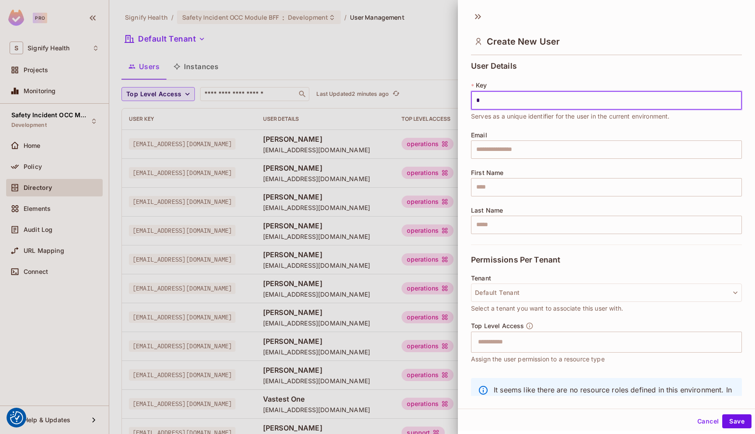
type input "*"
click at [275, 49] on div at bounding box center [377, 217] width 755 height 434
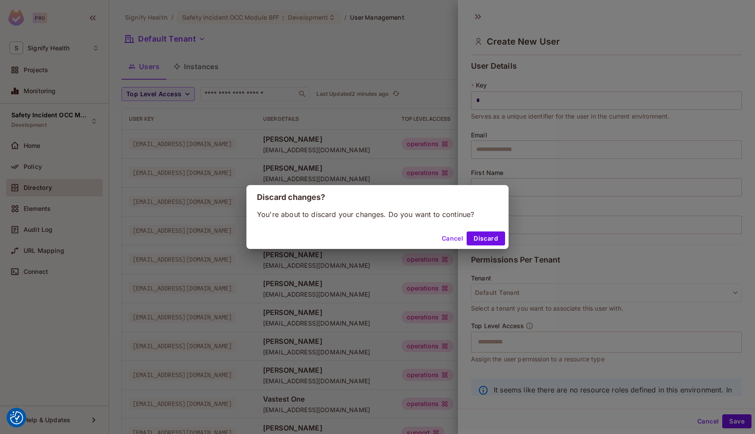
click at [449, 242] on button "Cancel" at bounding box center [452, 238] width 28 height 14
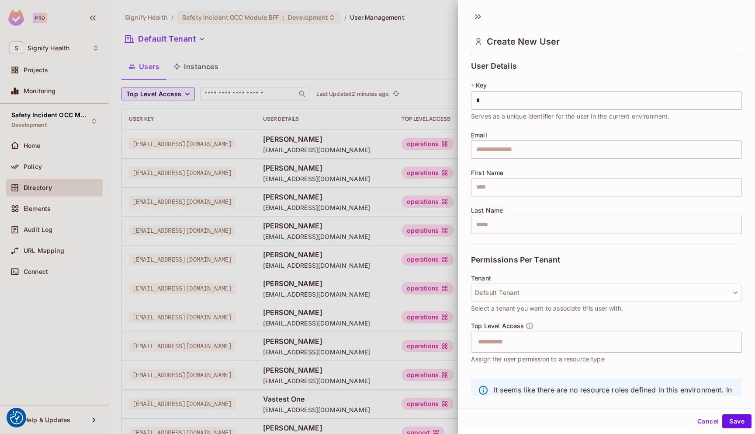
click at [47, 70] on div at bounding box center [377, 217] width 755 height 434
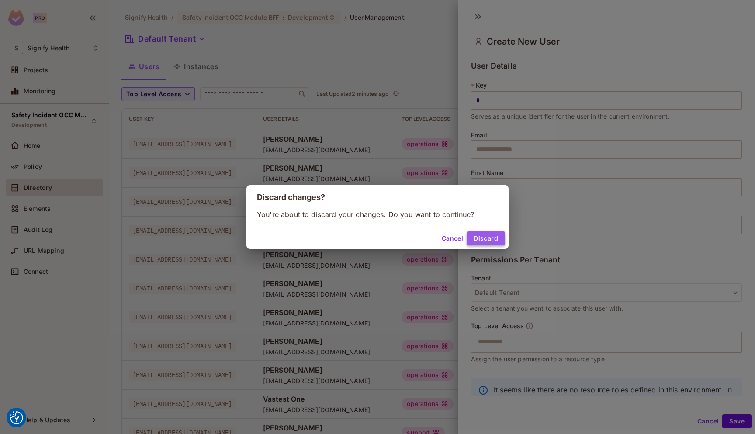
click at [487, 242] on button "Discard" at bounding box center [486, 238] width 38 height 14
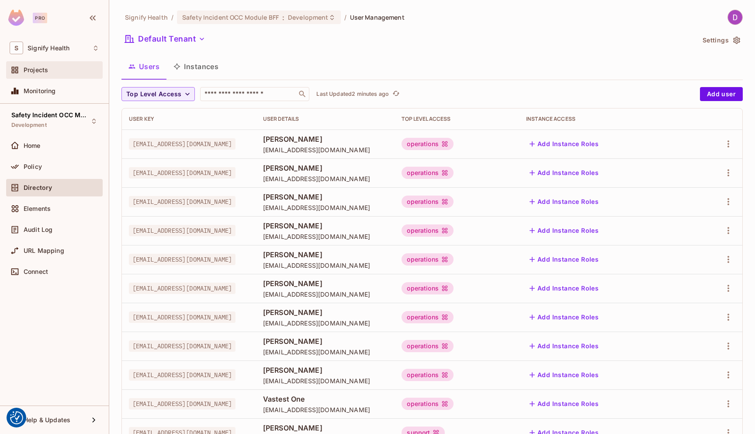
click at [38, 71] on span "Projects" at bounding box center [36, 69] width 24 height 7
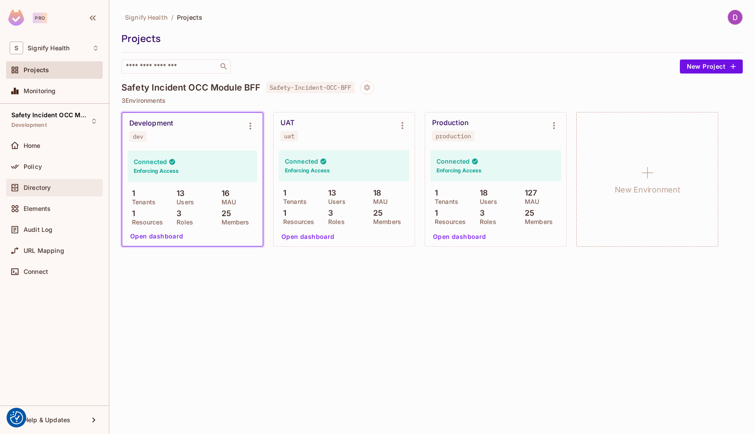
click at [35, 189] on span "Directory" at bounding box center [37, 187] width 27 height 7
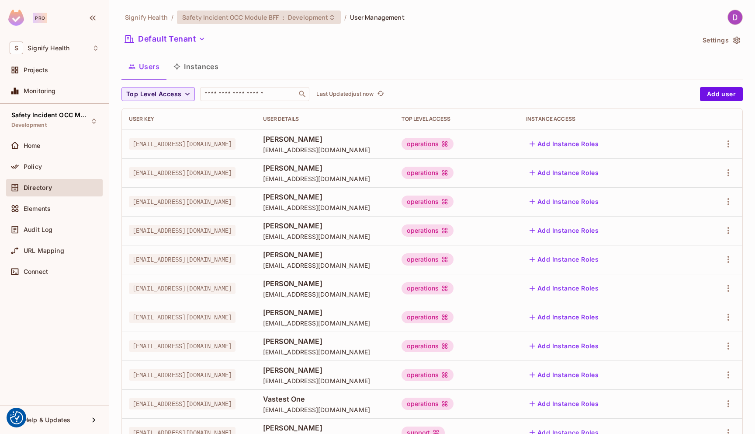
click at [265, 16] on span "Safety Incident OCC Module BFF" at bounding box center [230, 17] width 97 height 8
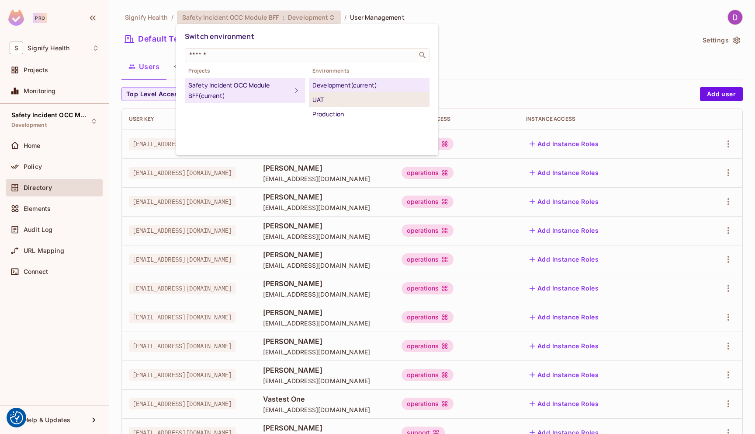
click at [336, 102] on div "UAT" at bounding box center [370, 99] width 114 height 10
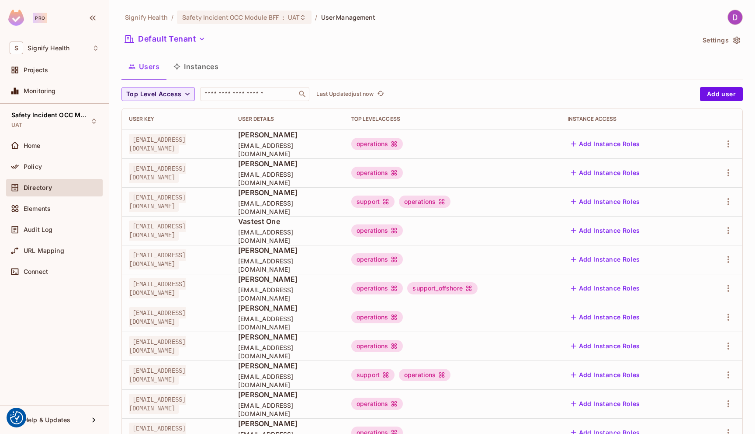
scroll to position [119, 0]
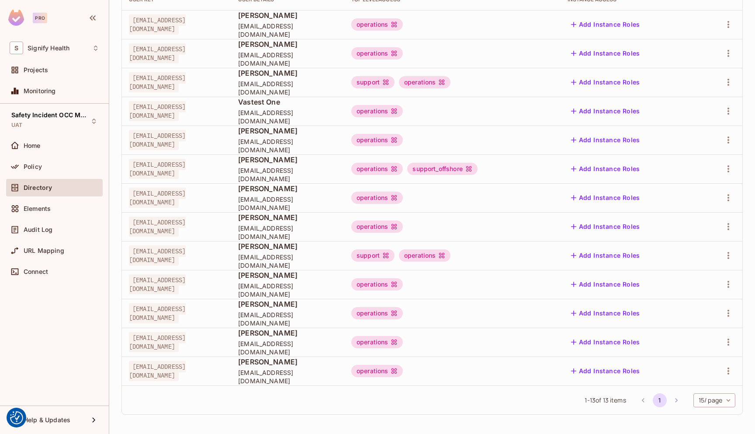
click at [137, 366] on span "Stuart.Jones2@signifyhealth.com" at bounding box center [157, 371] width 57 height 20
copy span "Stuart.Jones2@signifyhealth.com"
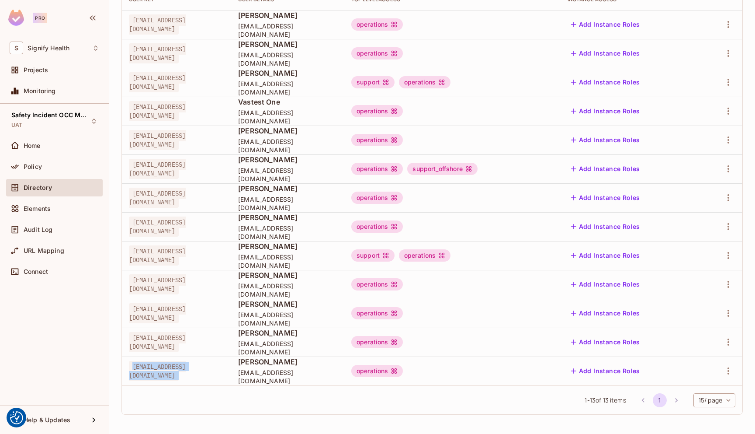
scroll to position [0, 0]
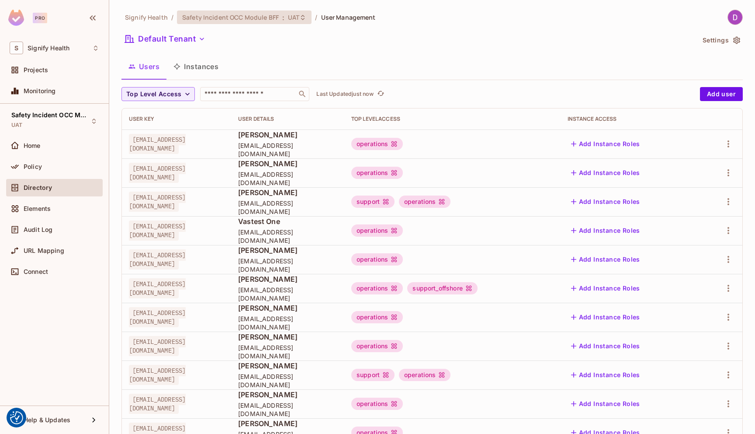
click at [262, 19] on span "Safety Incident OCC Module BFF" at bounding box center [230, 17] width 97 height 8
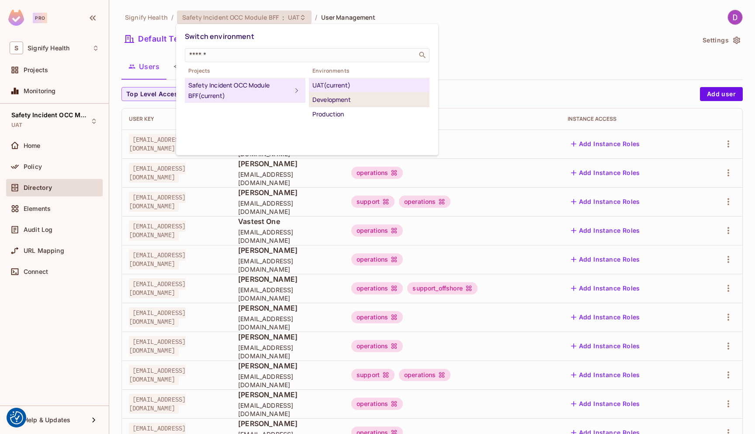
click at [327, 101] on div "Development" at bounding box center [370, 99] width 114 height 10
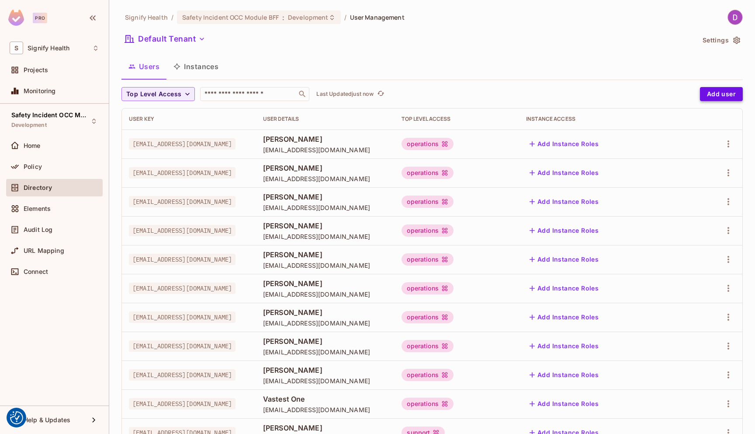
click at [716, 89] on button "Add user" at bounding box center [721, 94] width 43 height 14
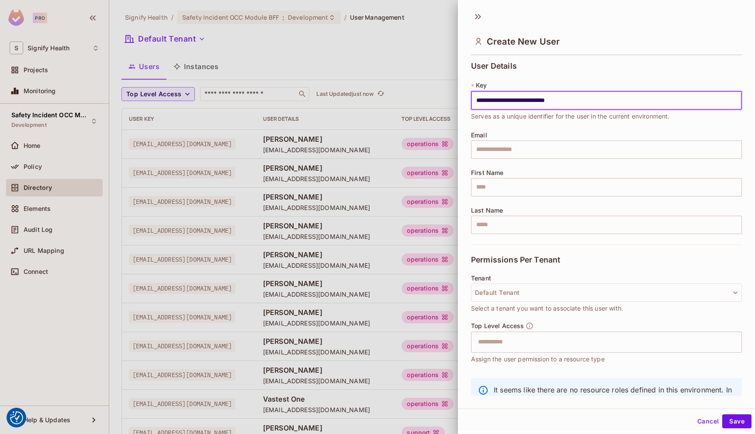
type input "**********"
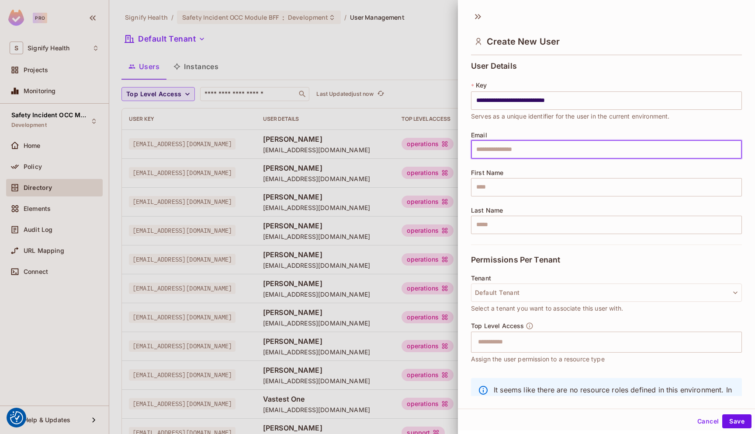
paste input "**********"
type input "**********"
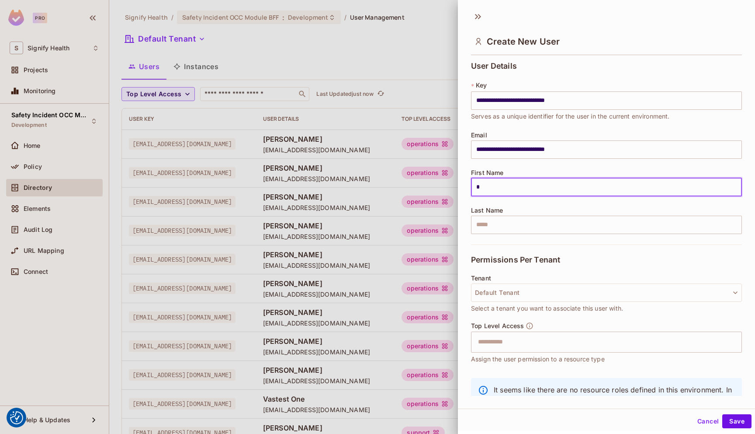
type input "******"
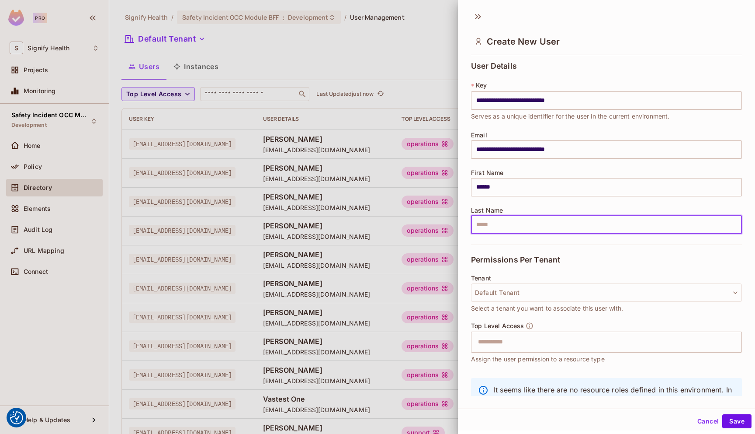
type input "*****"
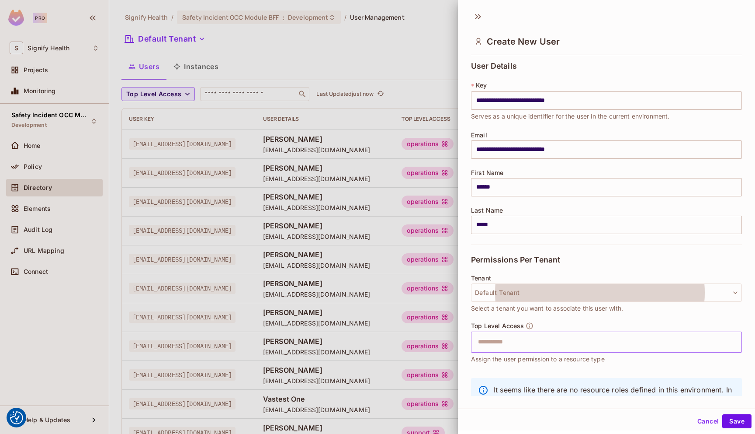
click at [497, 337] on input "text" at bounding box center [599, 341] width 252 height 17
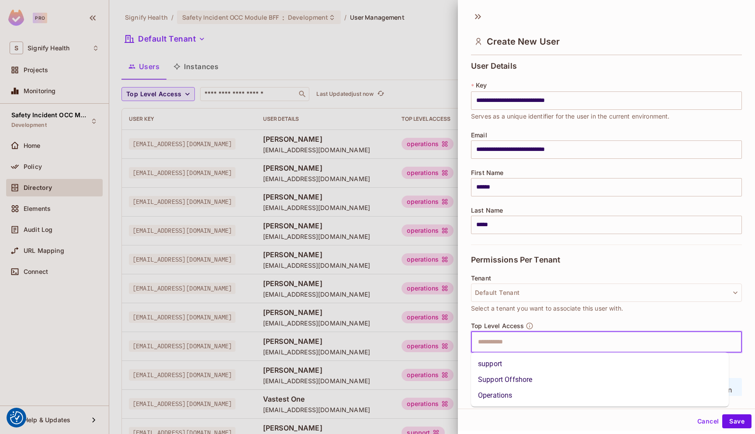
click at [500, 391] on li "Operations" at bounding box center [600, 395] width 258 height 16
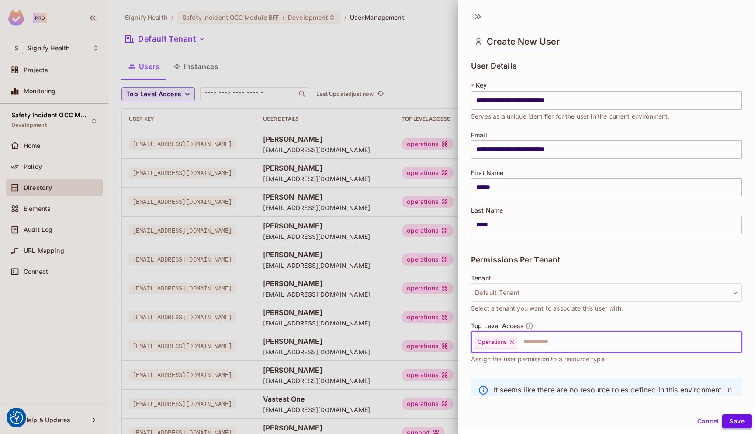
click at [730, 424] on button "Save" at bounding box center [737, 421] width 29 height 14
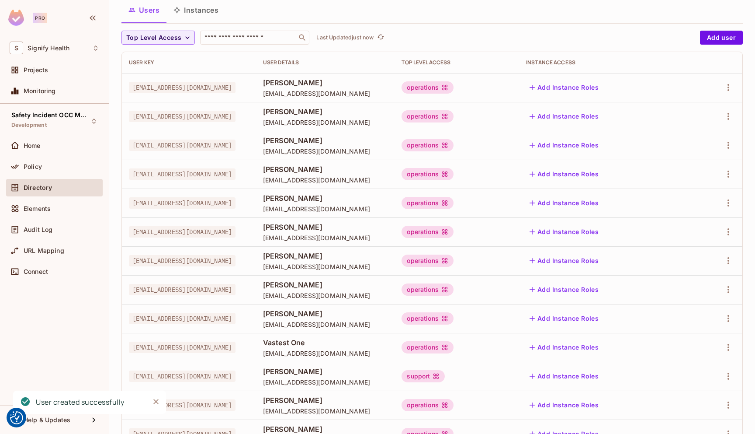
scroll to position [119, 0]
